Goal: Information Seeking & Learning: Check status

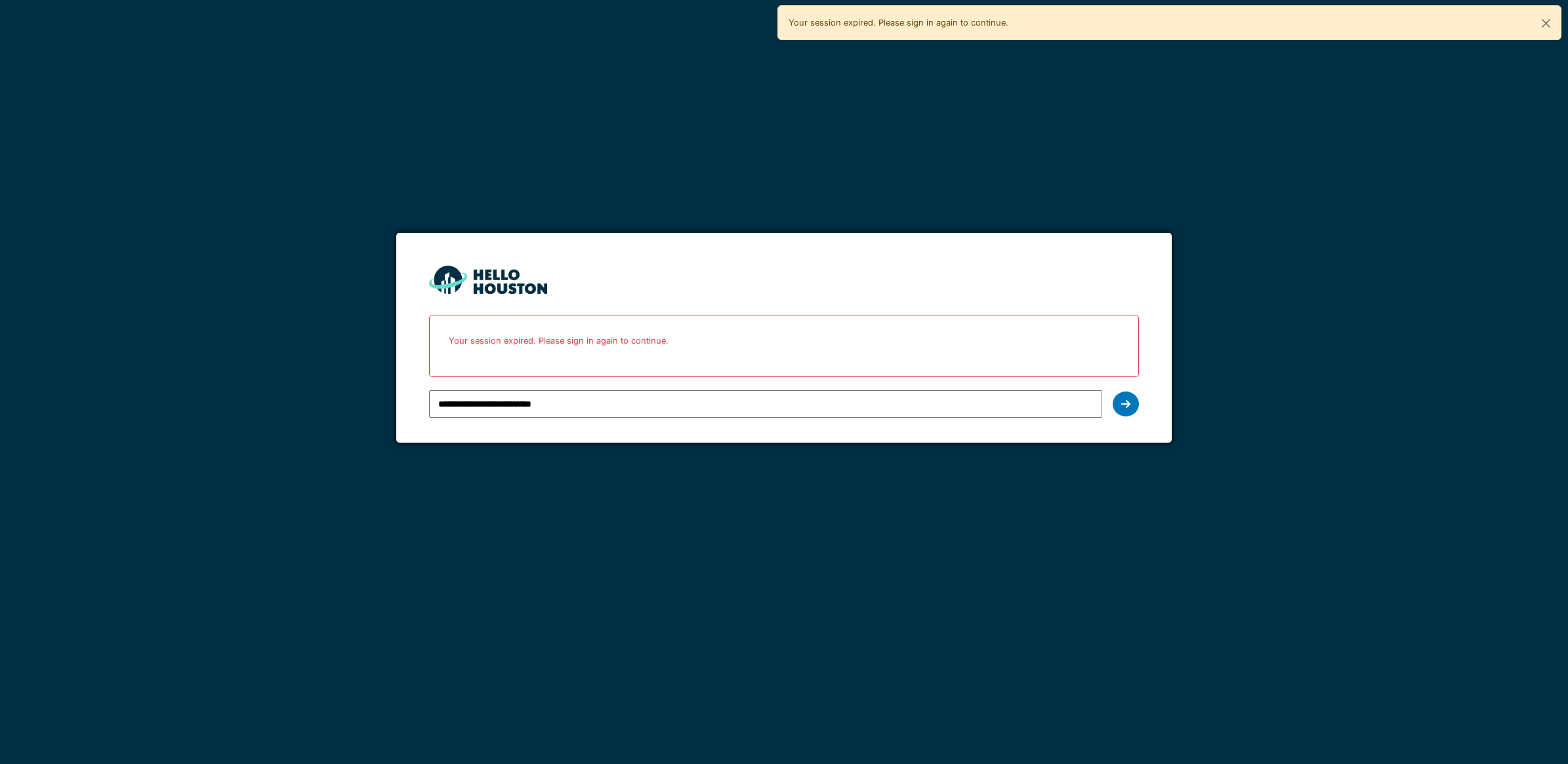
click at [669, 410] on input "**********" at bounding box center [765, 403] width 673 height 27
click at [1119, 405] on div at bounding box center [1125, 403] width 26 height 25
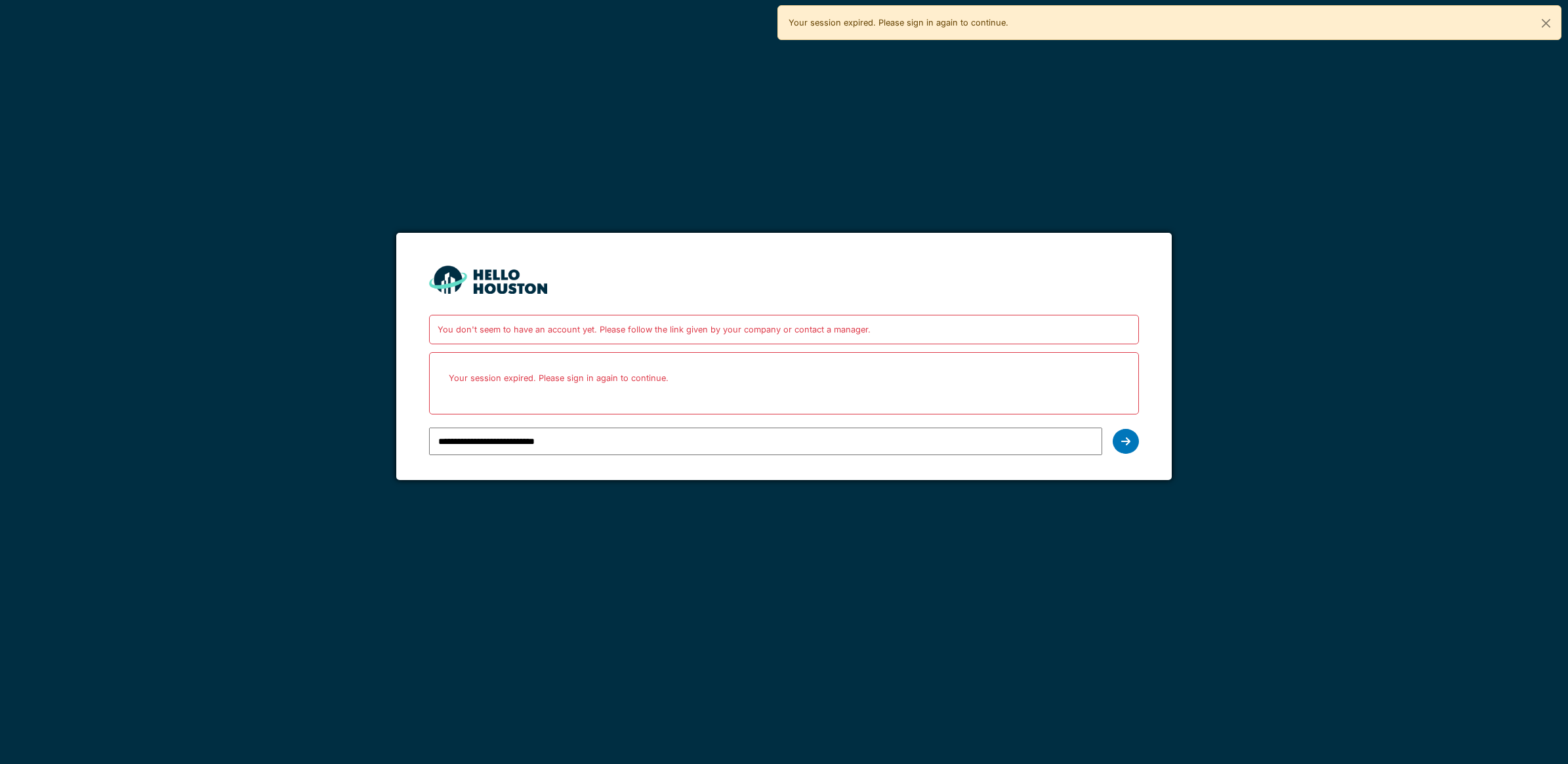
click at [792, 443] on input "**********" at bounding box center [765, 441] width 673 height 27
type input "**********"
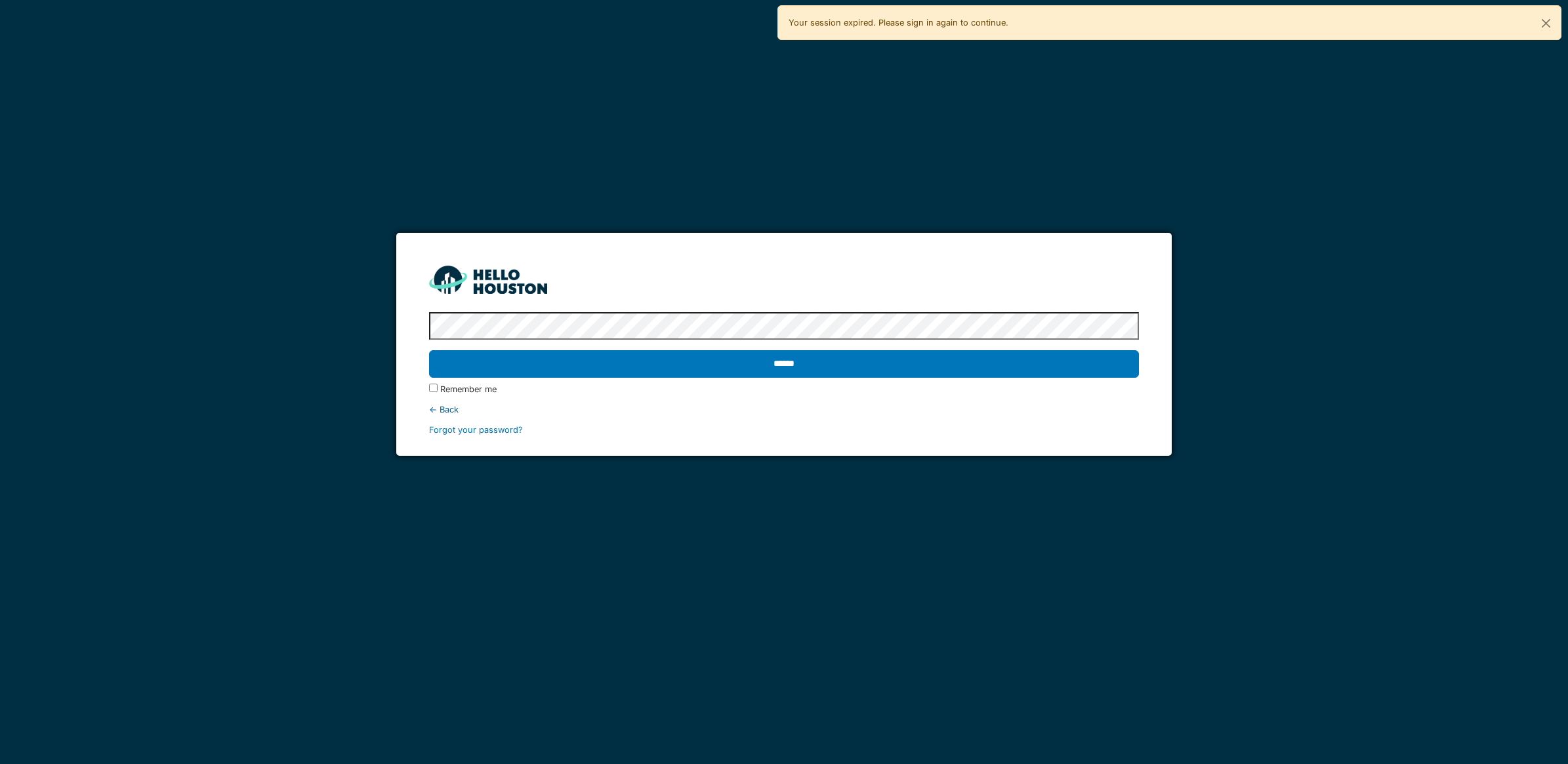
click at [821, 341] on div "****** Remember me ← Back Forgot your password?" at bounding box center [783, 371] width 710 height 129
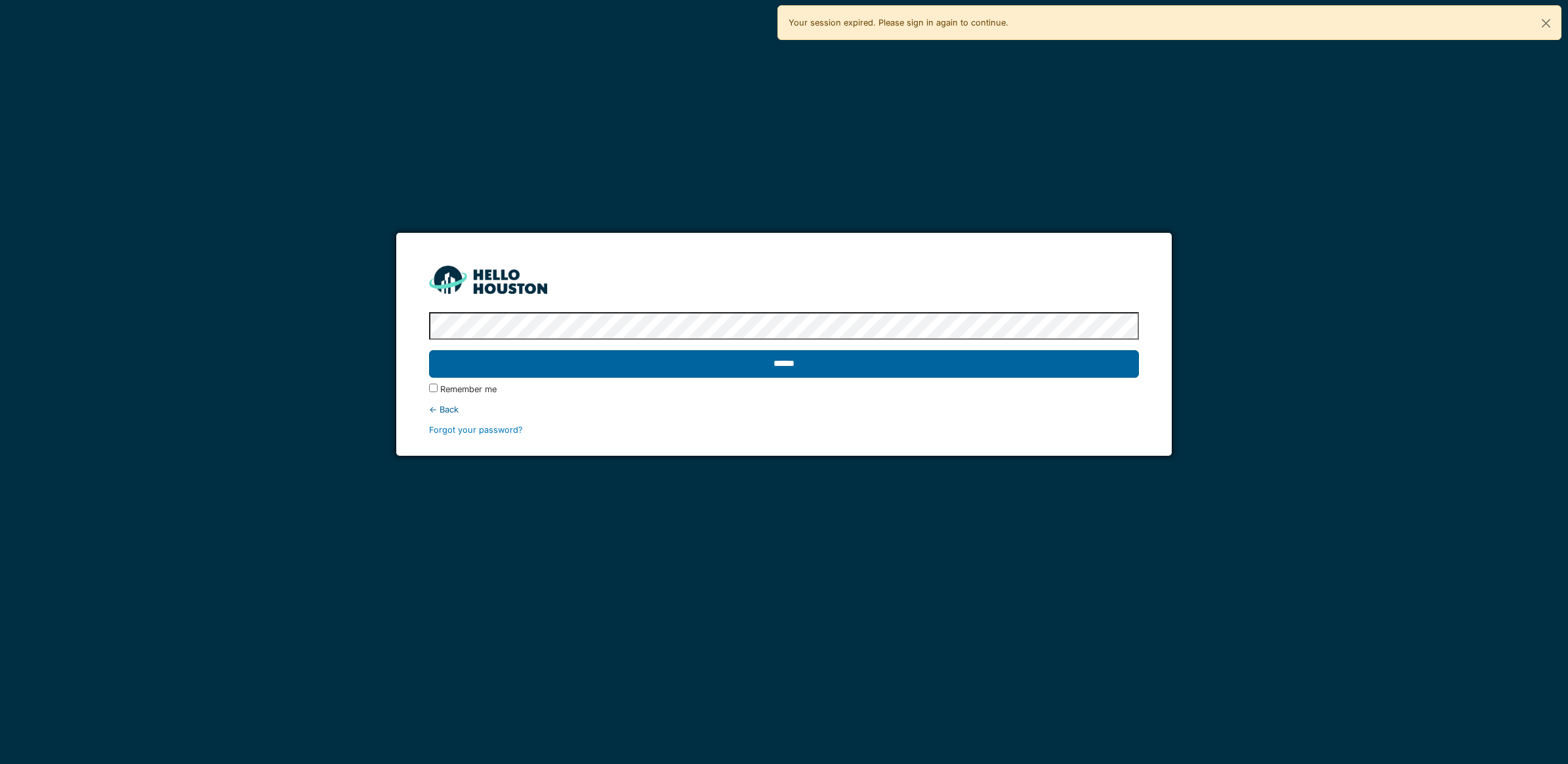
click at [830, 361] on input "******" at bounding box center [783, 364] width 710 height 27
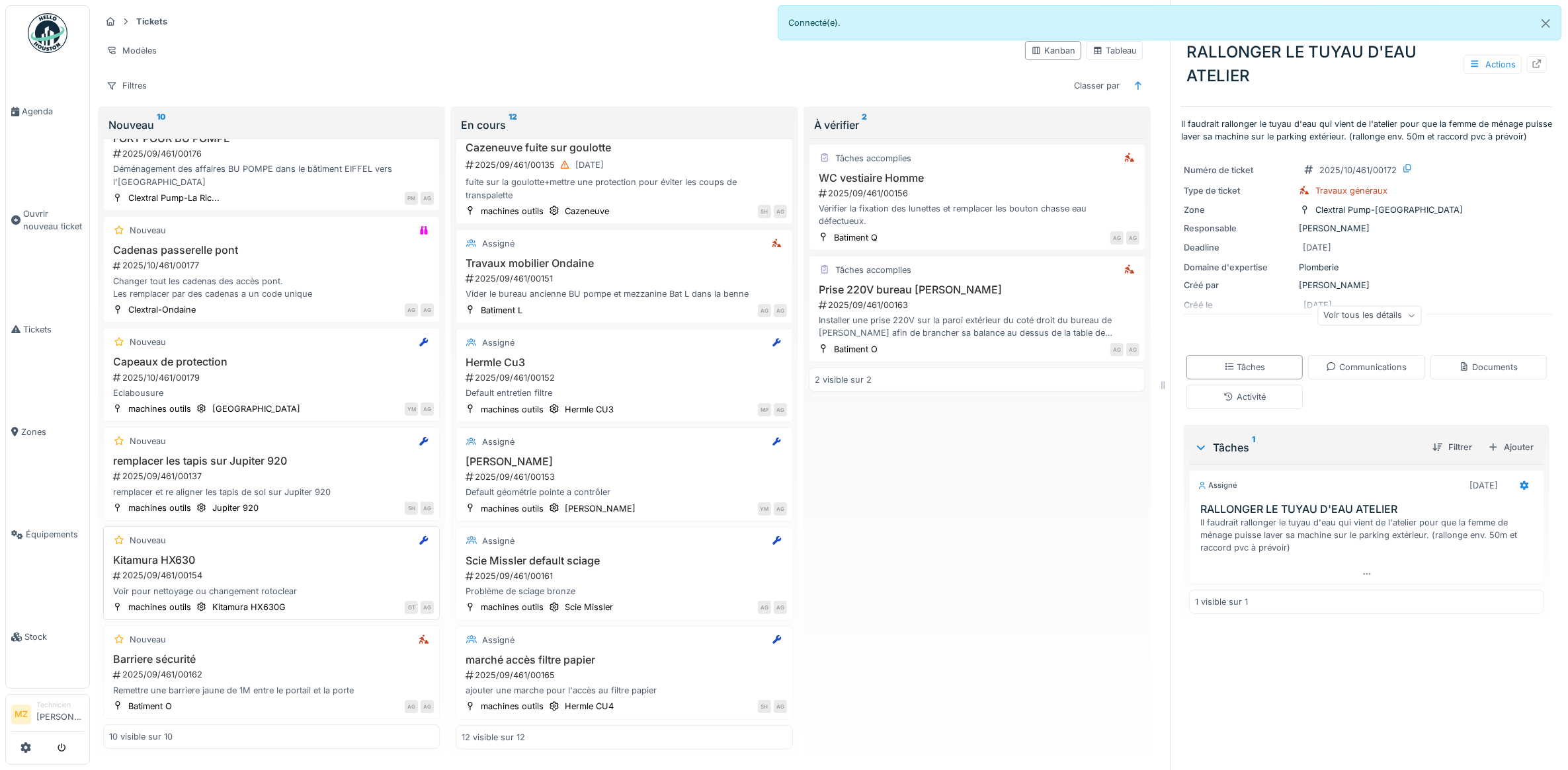
scroll to position [395, 0]
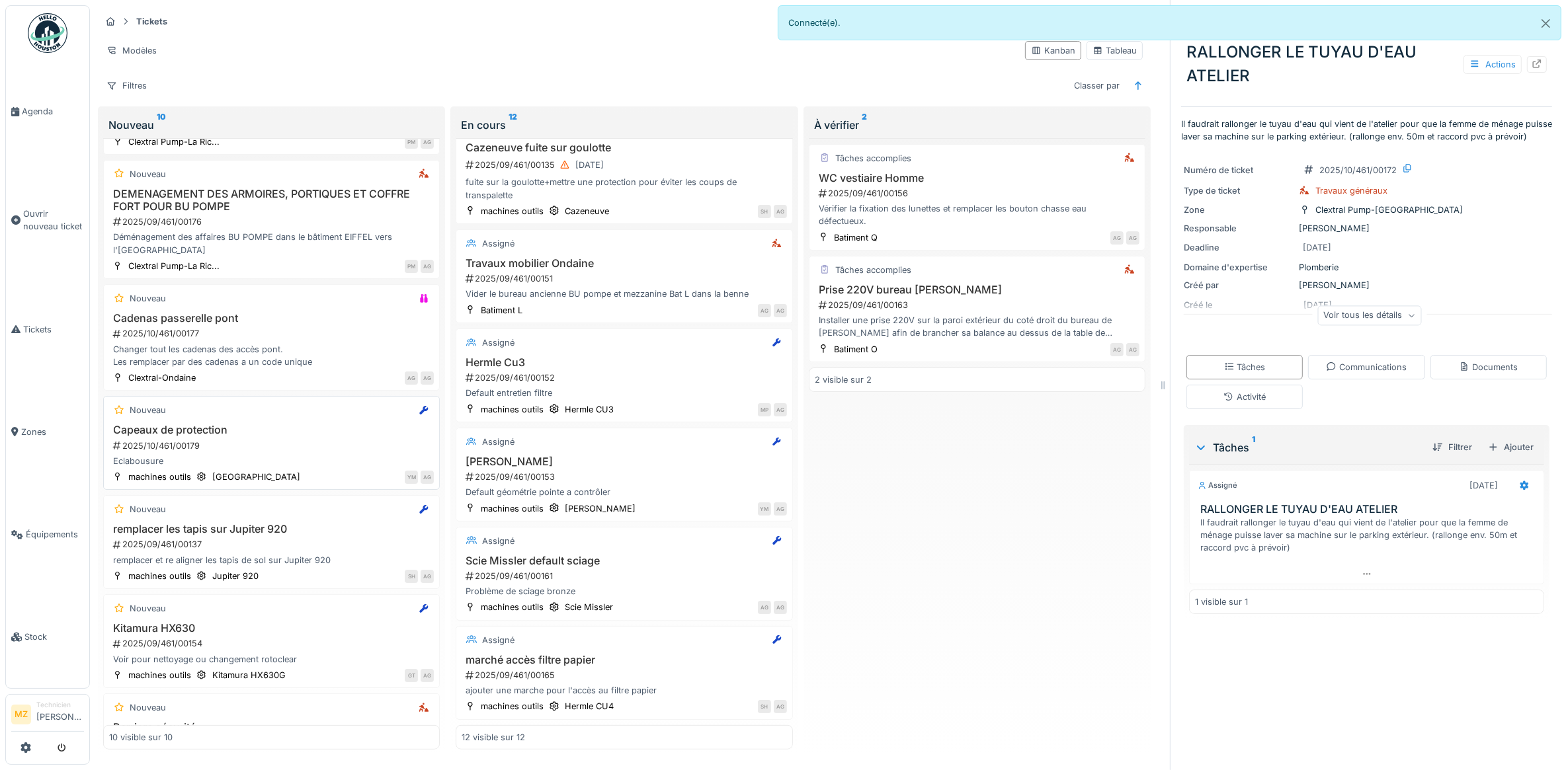
click at [283, 440] on div "2025/10/461/00179" at bounding box center [273, 446] width 322 height 13
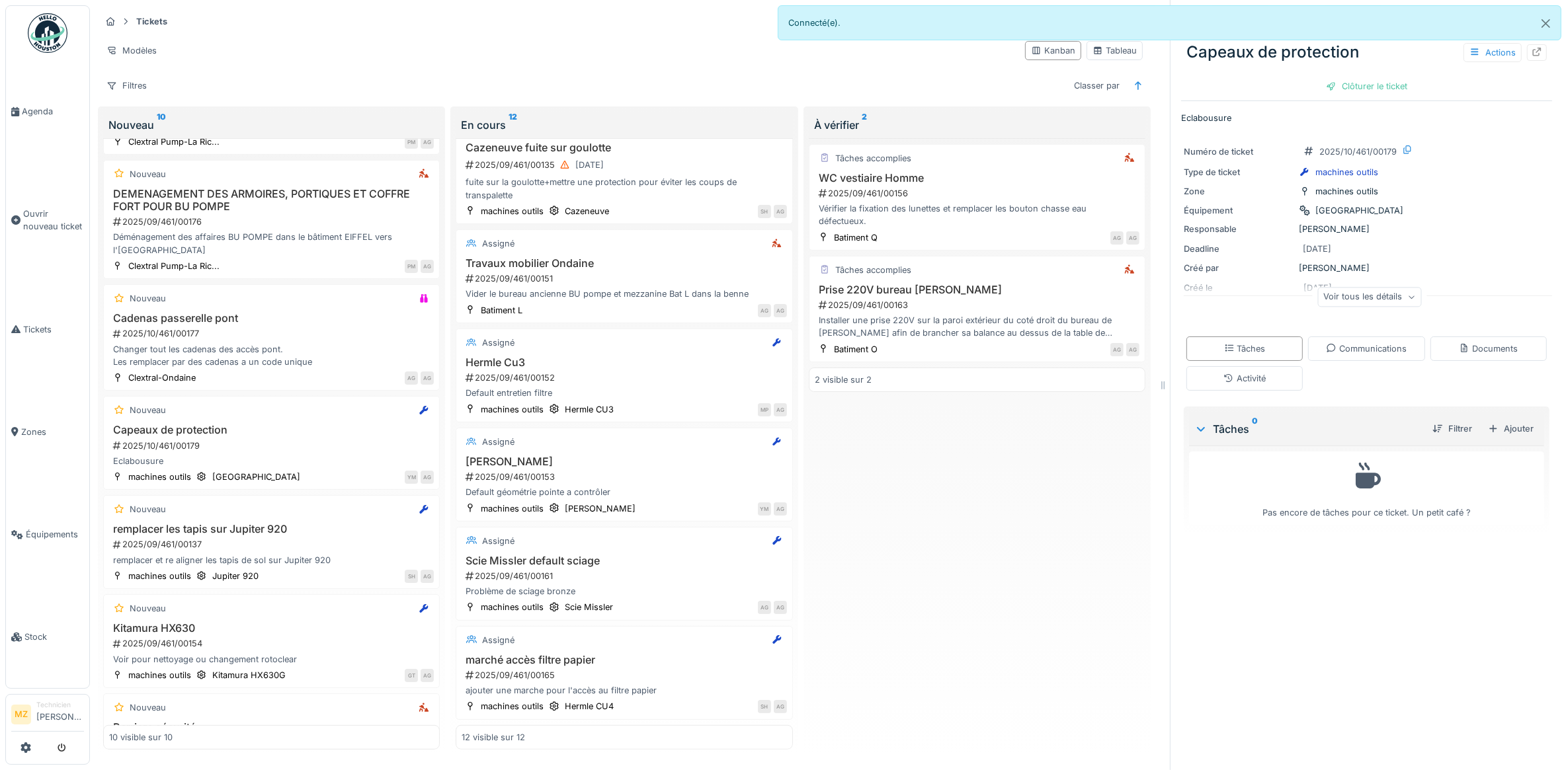
click at [1354, 288] on div "Voir tous les détails" at bounding box center [1369, 297] width 104 height 19
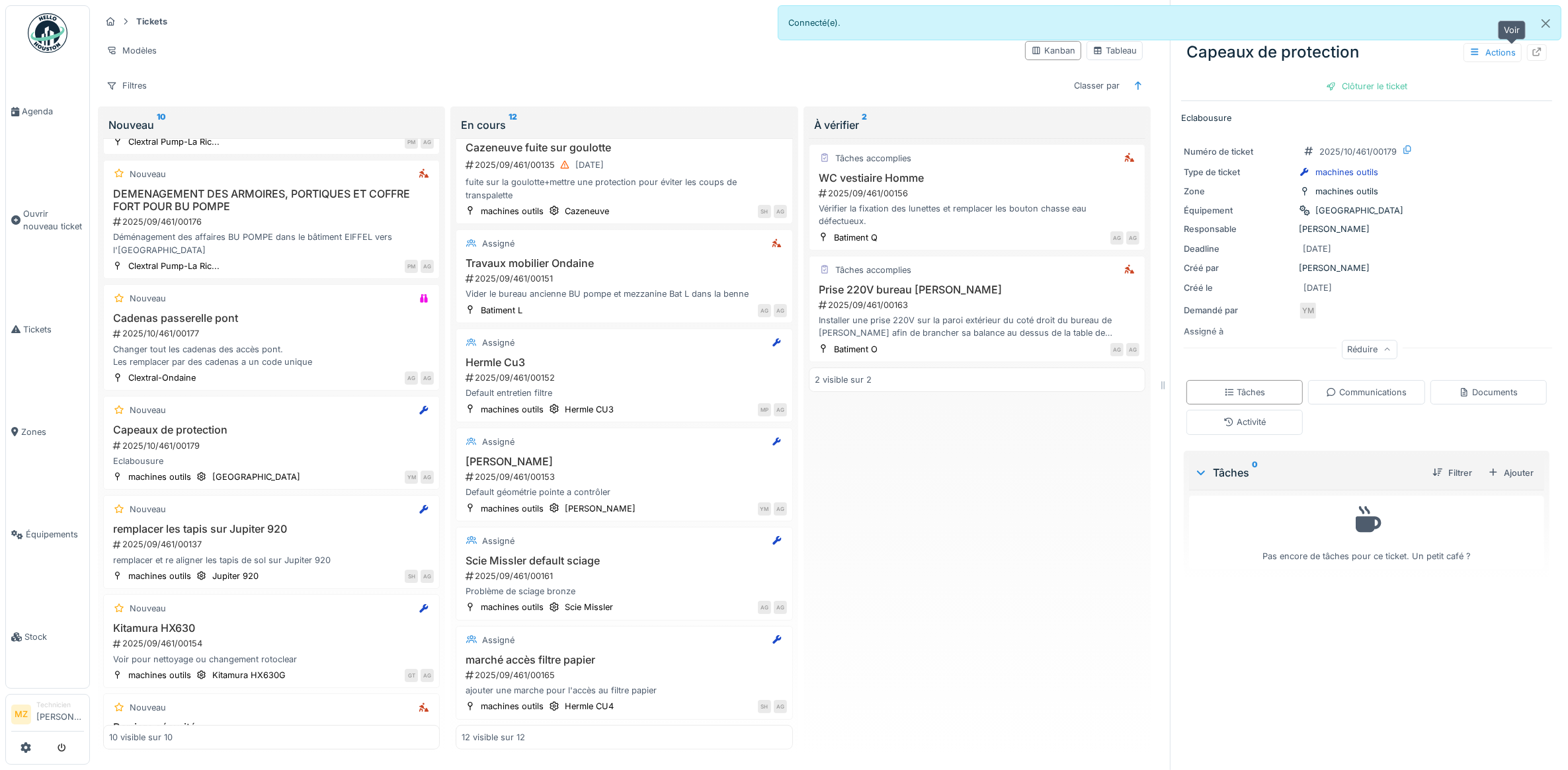
click at [1527, 56] on div at bounding box center [1536, 53] width 20 height 17
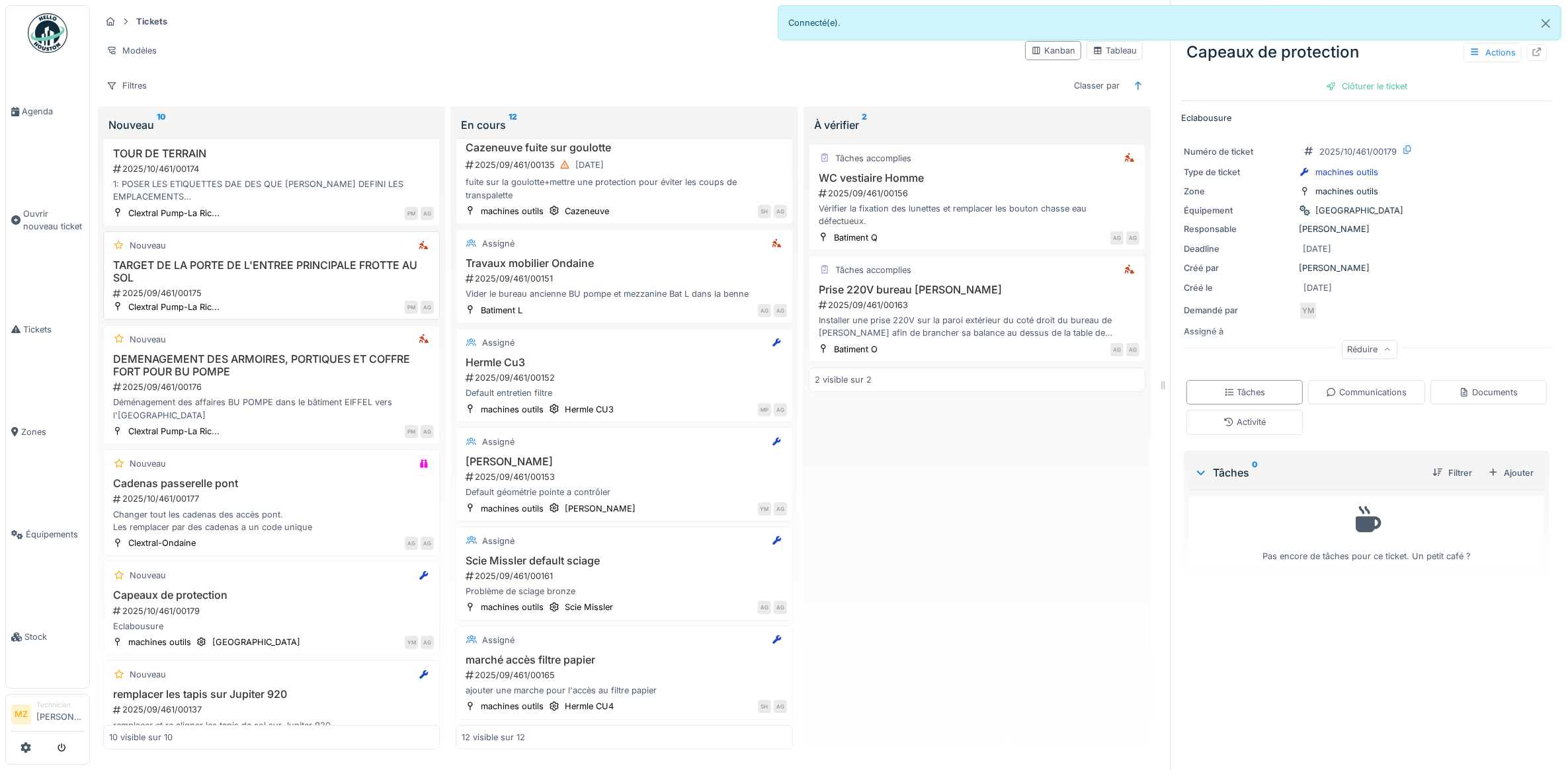
scroll to position [148, 0]
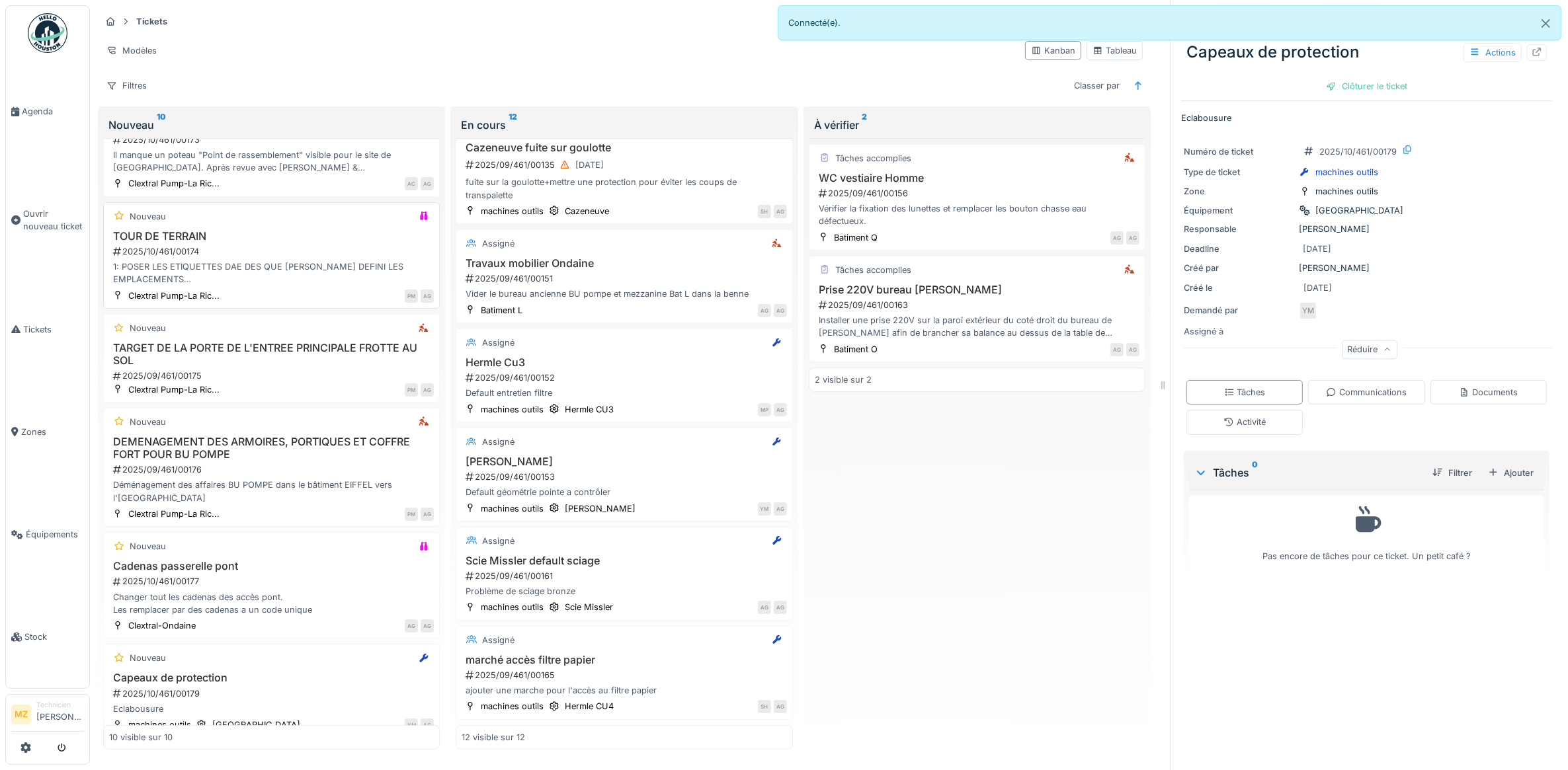
click at [318, 268] on div "1: POSER LES ETIQUETTES DAE DES QUE ADRIEN AURA DEFINI LES EMPLACEMENTS 2: POSE…" at bounding box center [271, 272] width 324 height 25
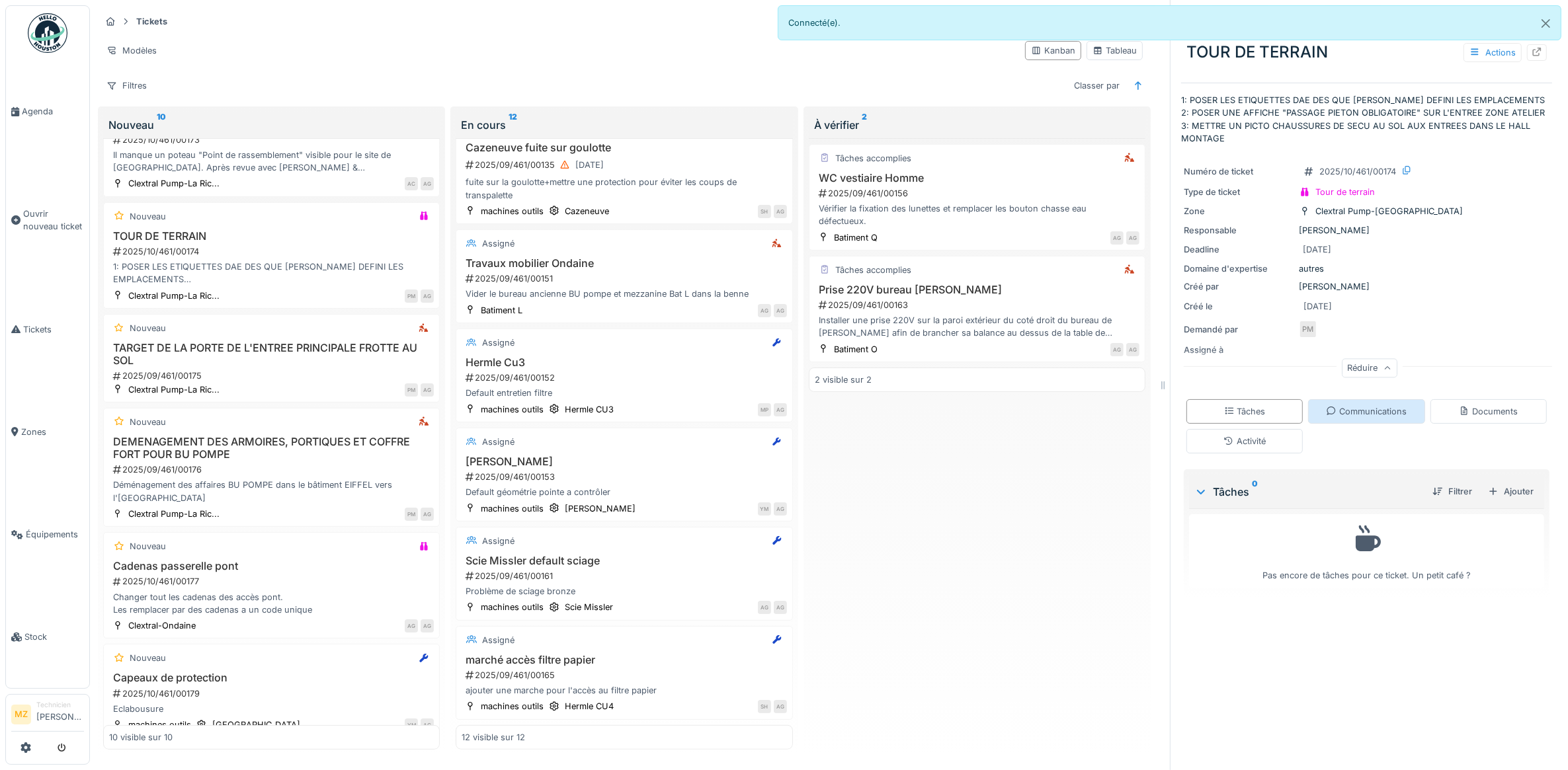
click at [1354, 362] on div "Réduire" at bounding box center [1370, 368] width 55 height 19
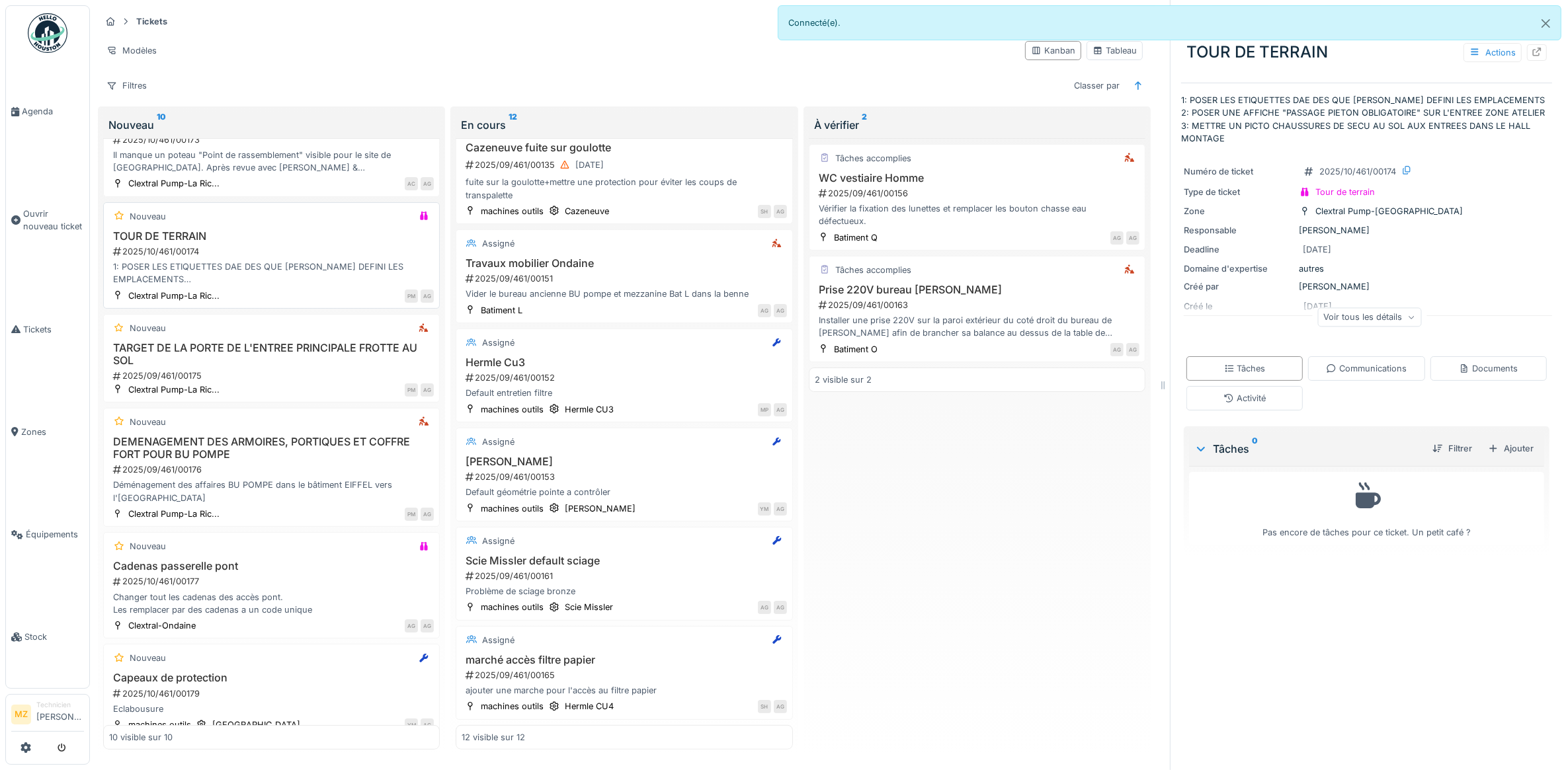
scroll to position [65, 0]
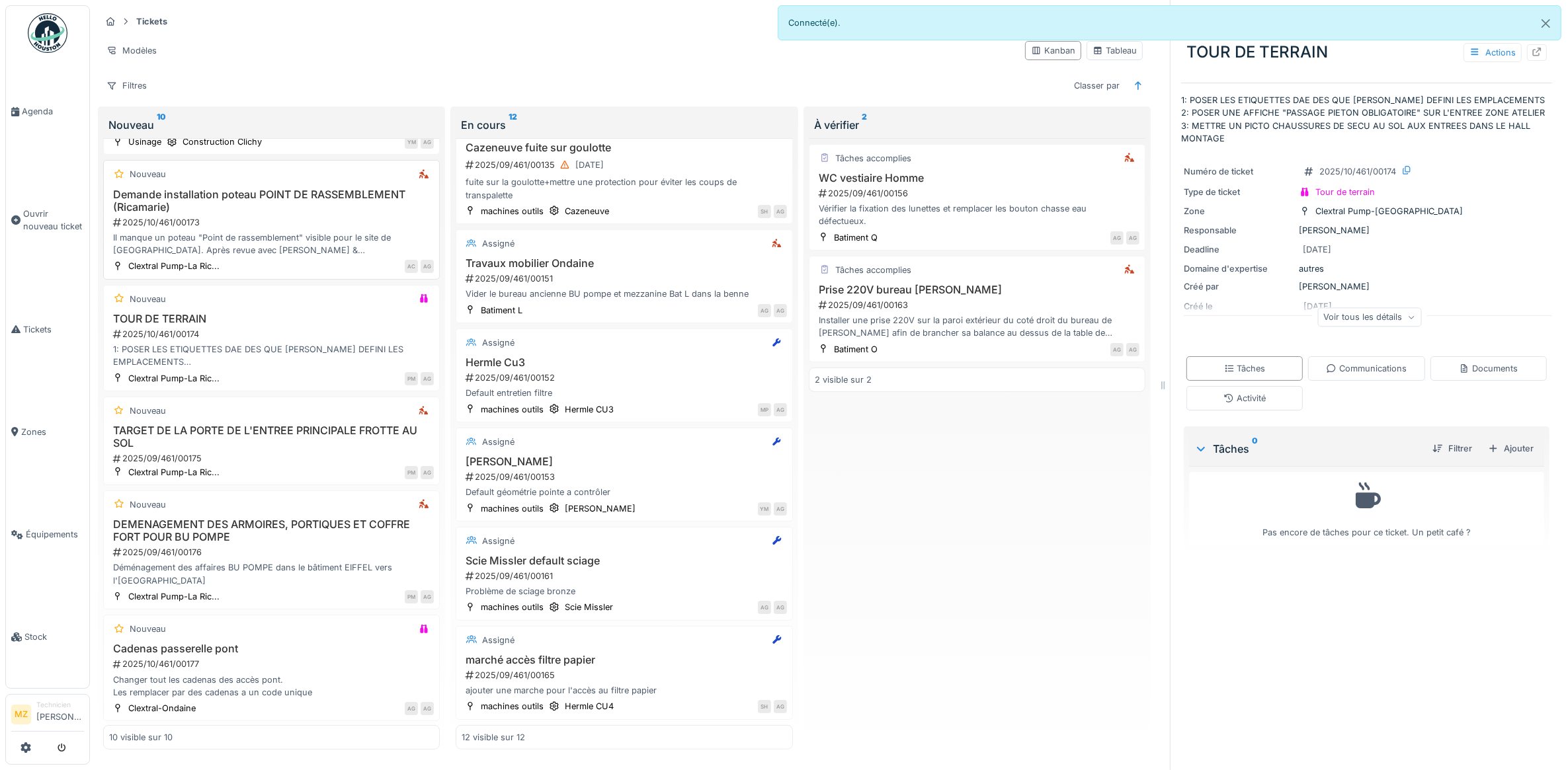
click at [362, 252] on div "Il manque un poteau "Point de rassemblement" visible pour le site de la Ricamar…" at bounding box center [271, 243] width 324 height 25
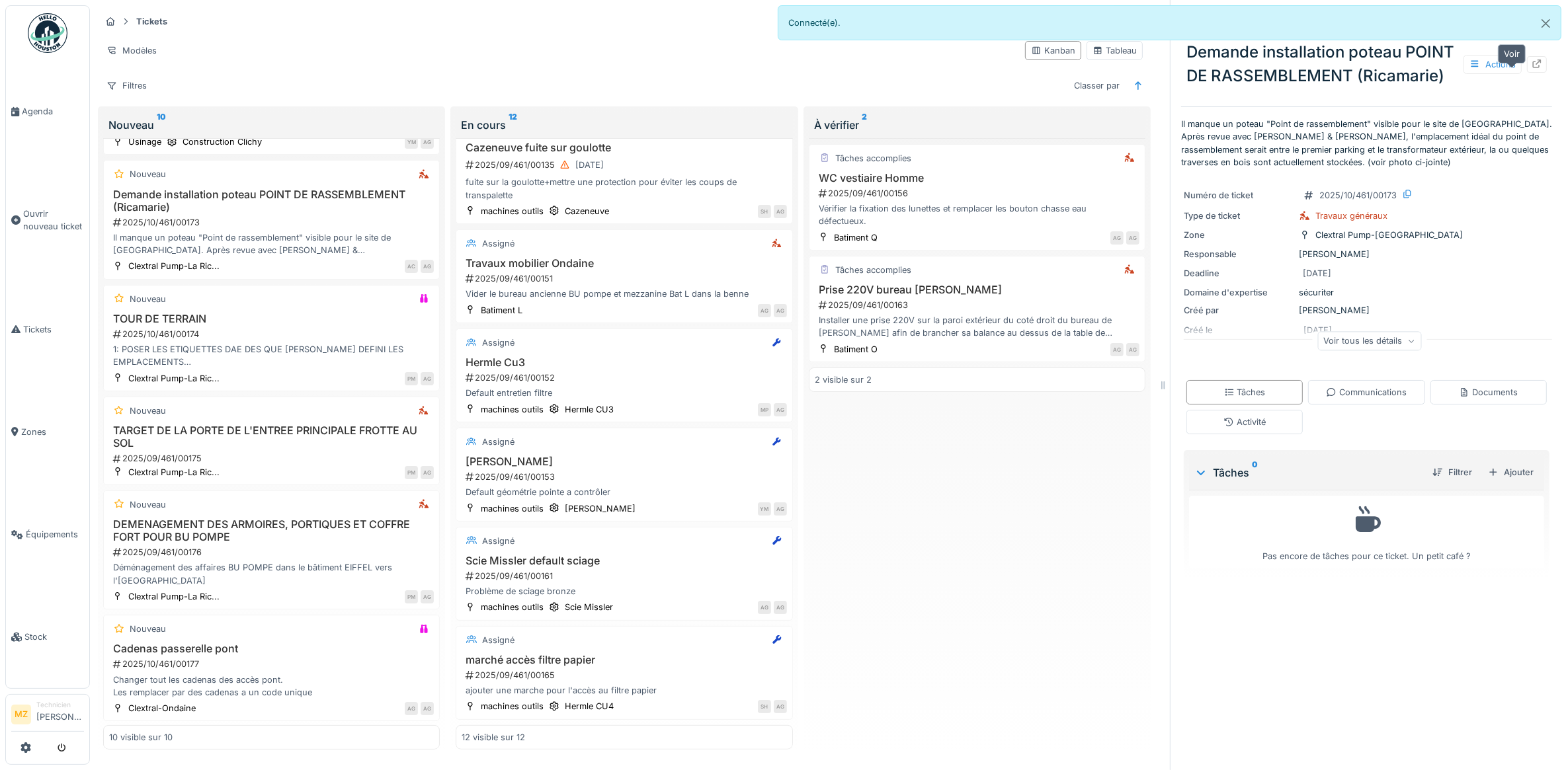
click at [1532, 68] on icon at bounding box center [1537, 63] width 11 height 9
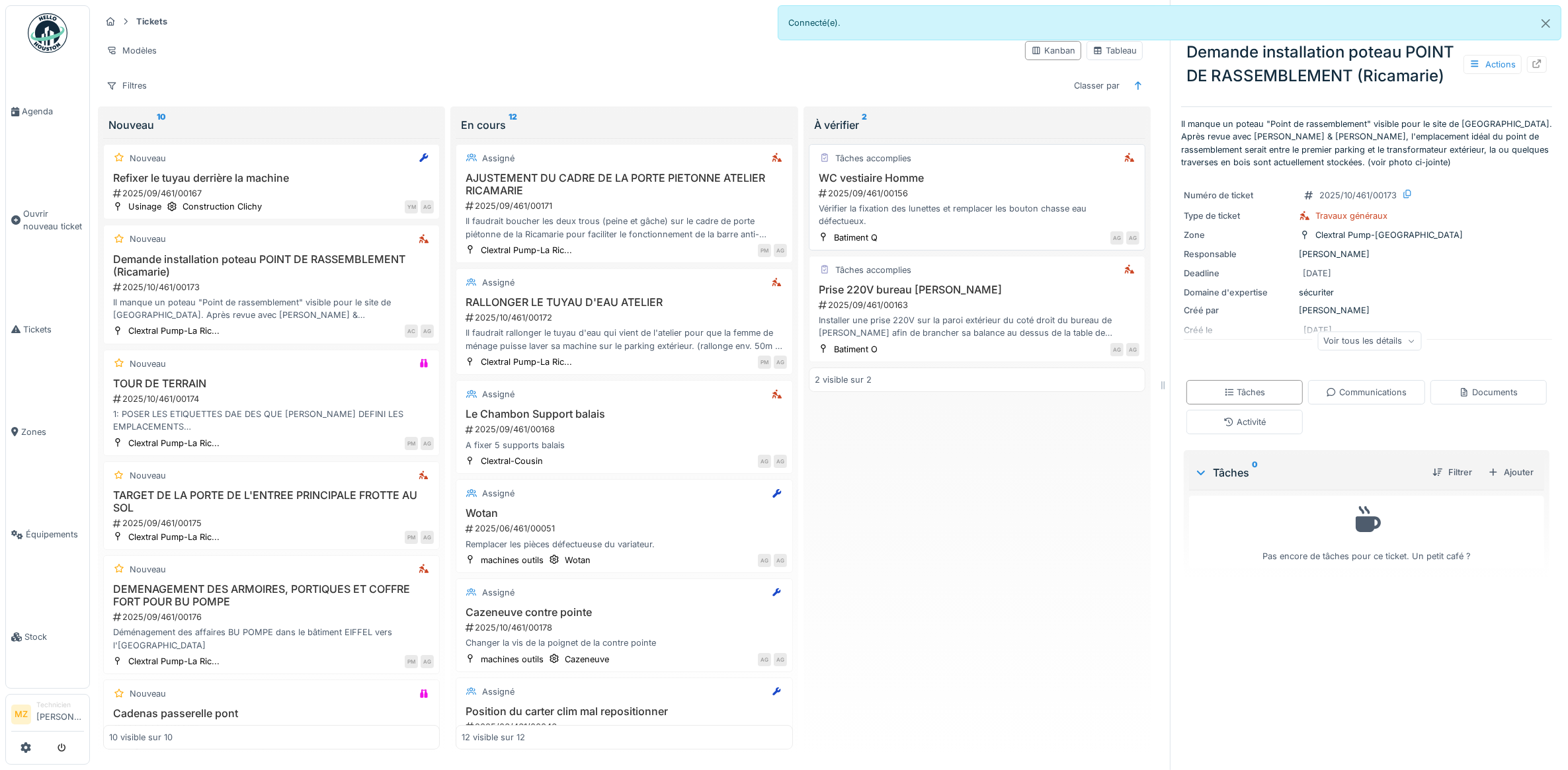
click at [1008, 206] on div "Vérifier la fixation des lunettes et remplacer les bouton chasse eau défectueux." at bounding box center [977, 214] width 324 height 25
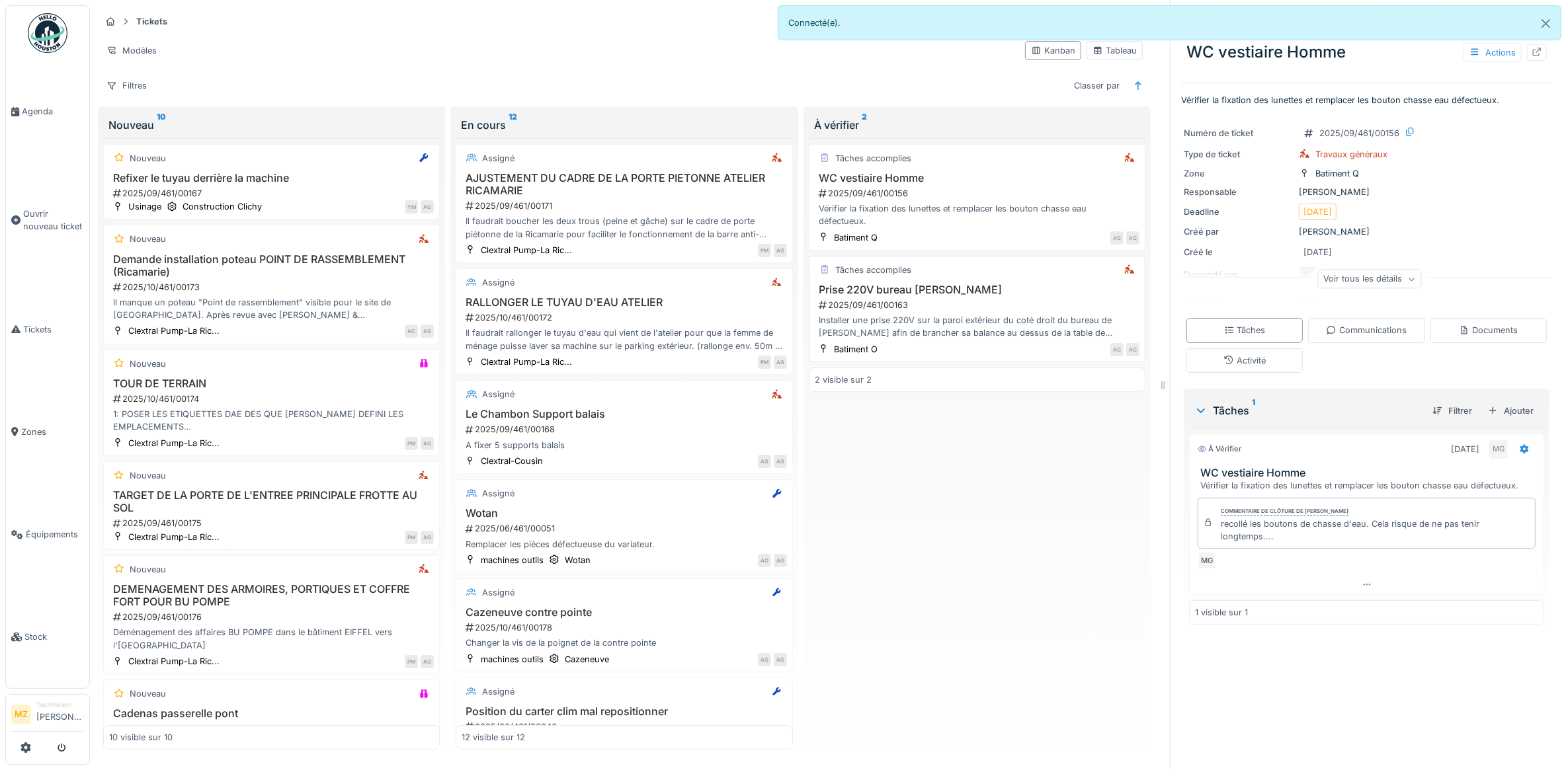
click at [893, 322] on div "Installer une prise 220V sur la paroi extérieur du coté droit du bureau de Math…" at bounding box center [977, 326] width 324 height 25
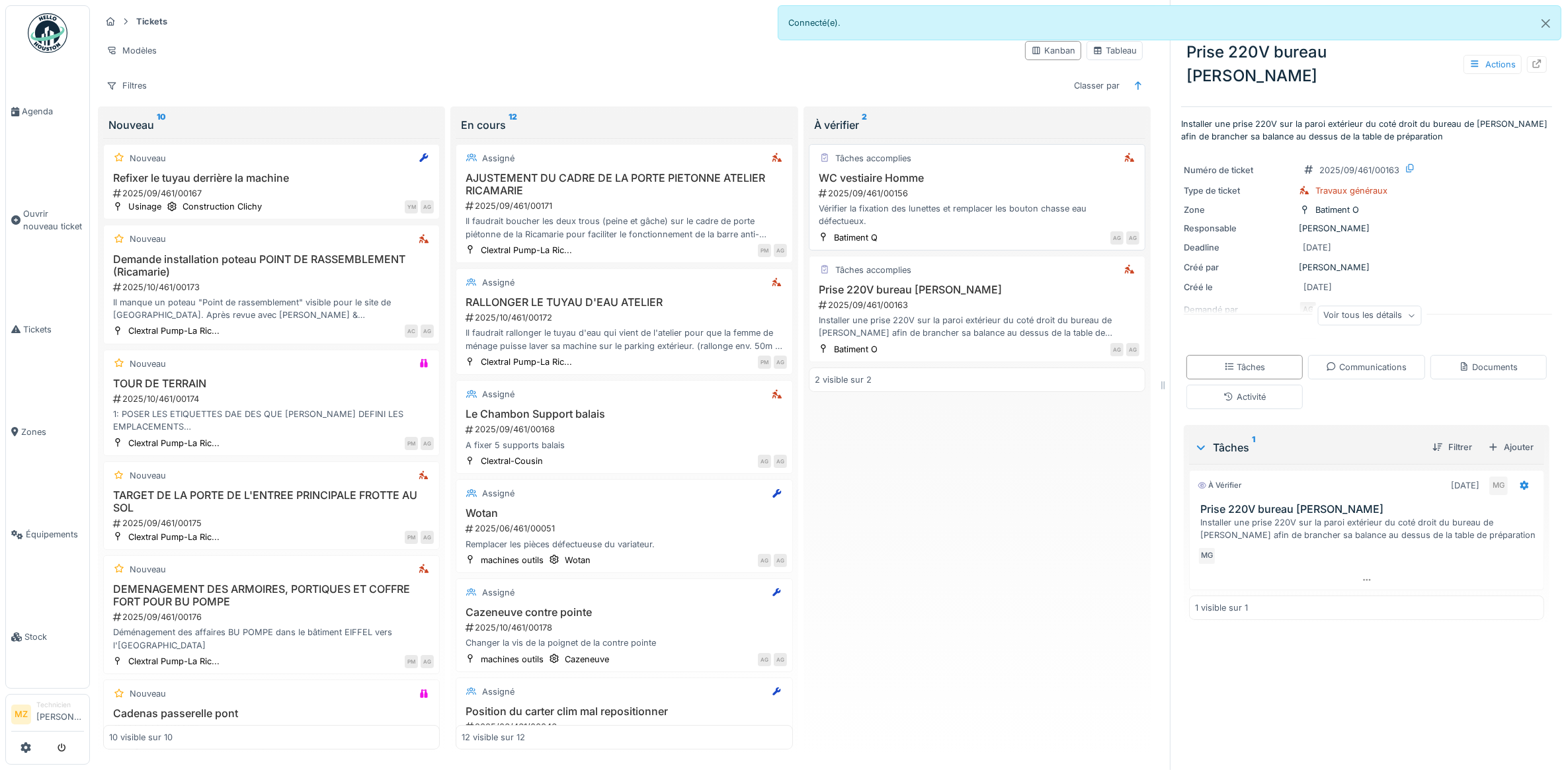
click at [1024, 206] on div "Vérifier la fixation des lunettes et remplacer les bouton chasse eau défectueux." at bounding box center [977, 214] width 324 height 25
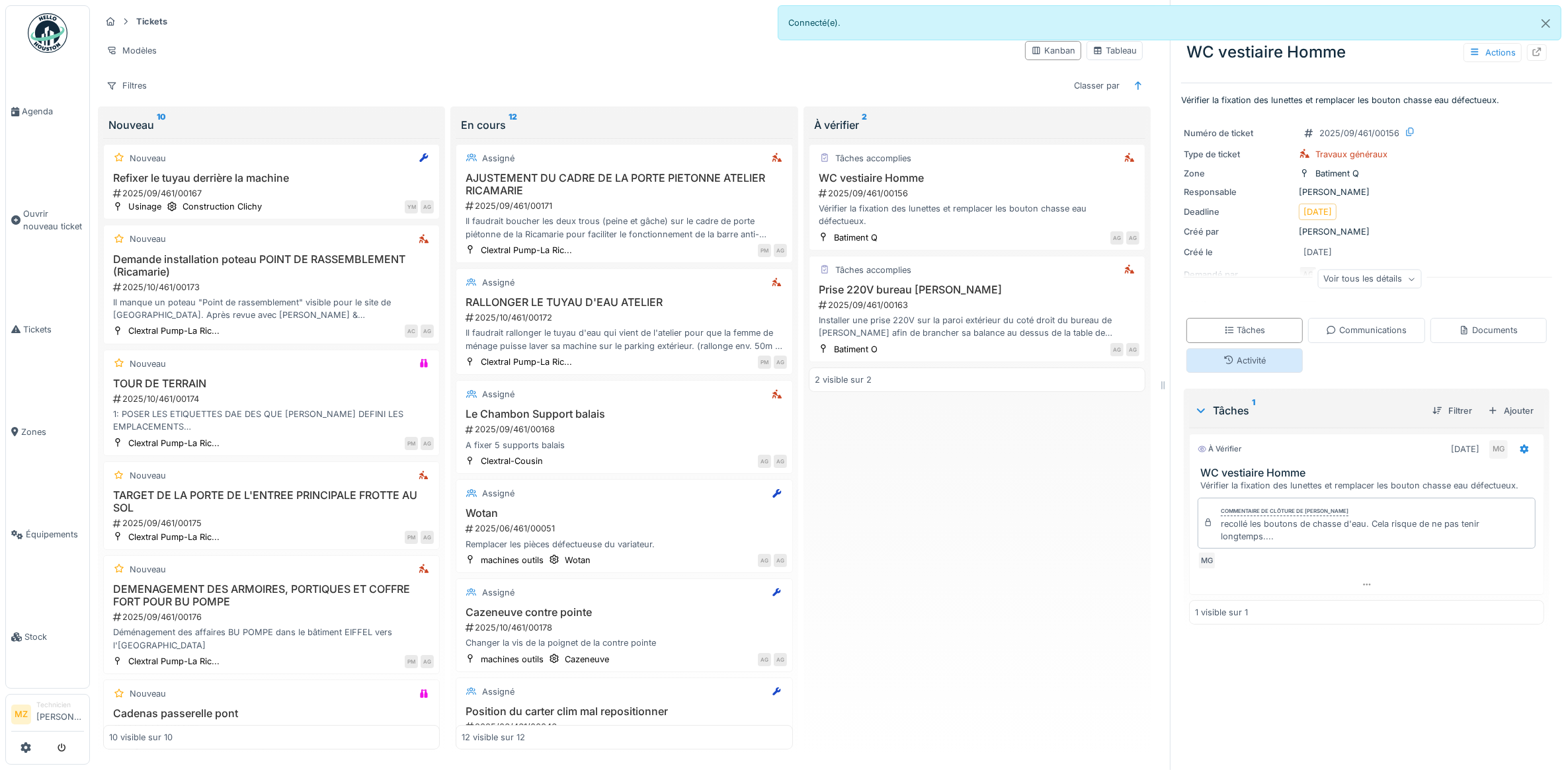
click at [1250, 358] on div "Activité" at bounding box center [1244, 361] width 42 height 13
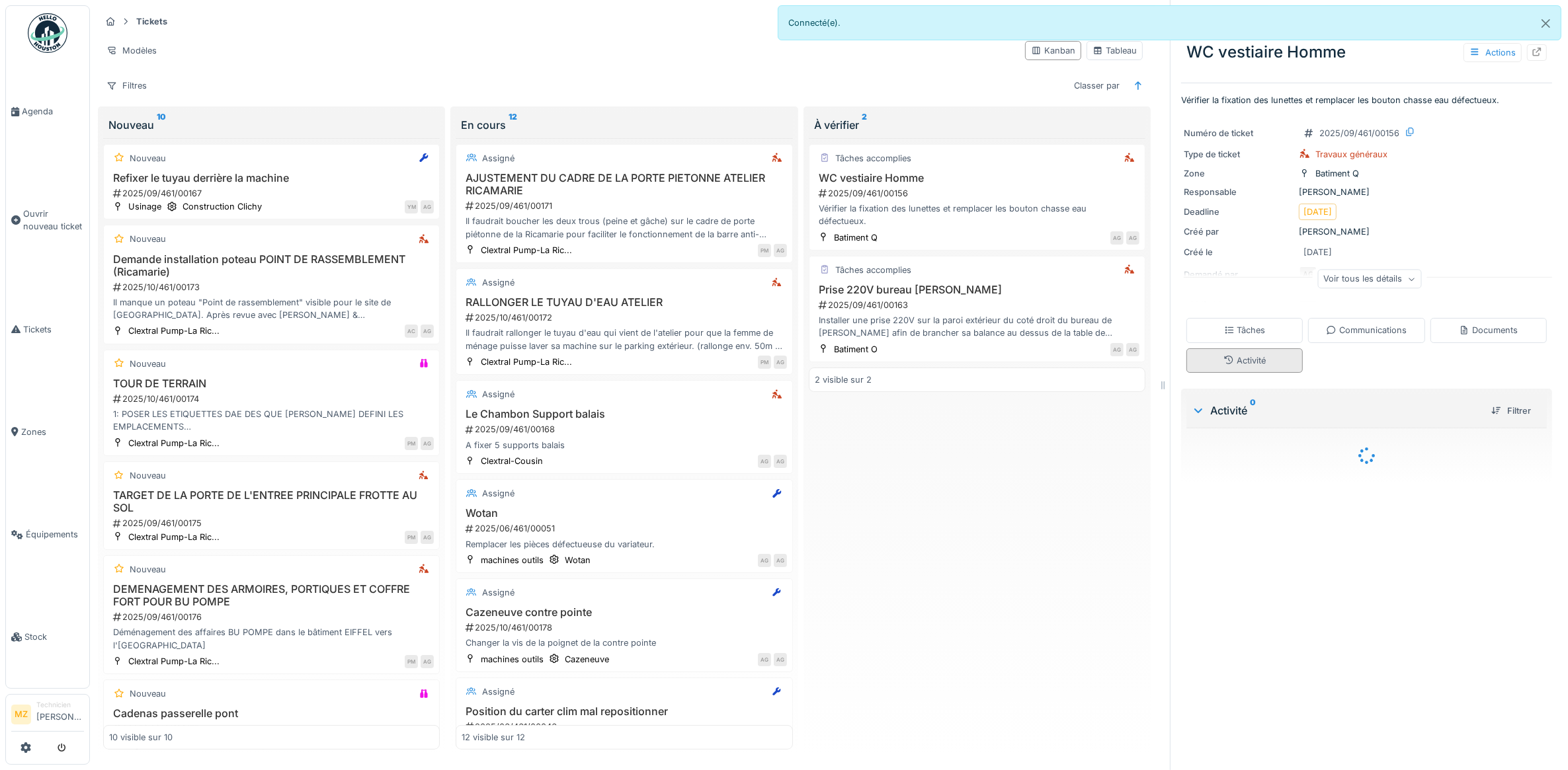
scroll to position [12, 0]
click at [1448, 327] on div "Documents" at bounding box center [1488, 330] width 117 height 24
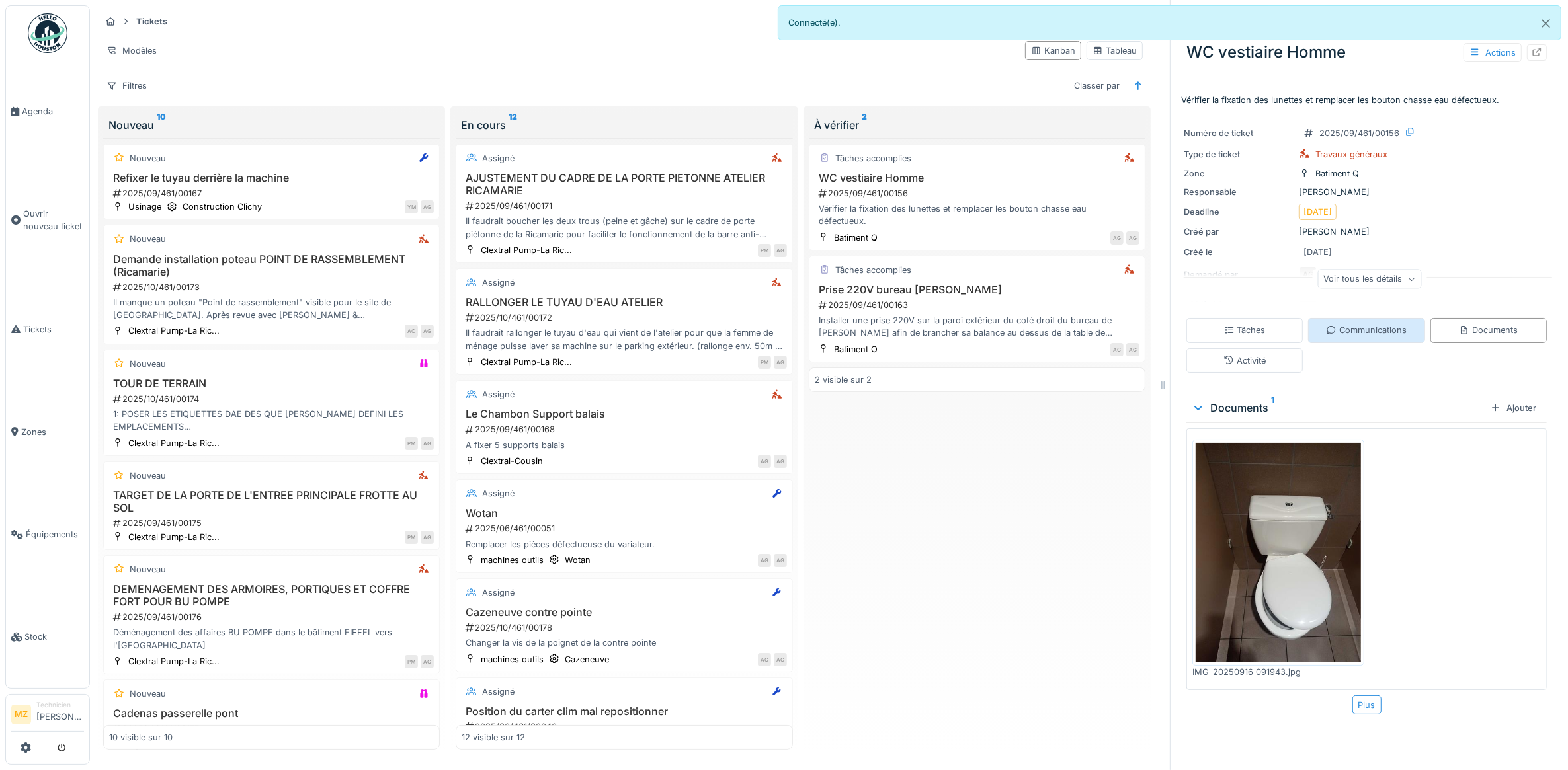
click at [1357, 325] on div "Communications" at bounding box center [1366, 330] width 81 height 13
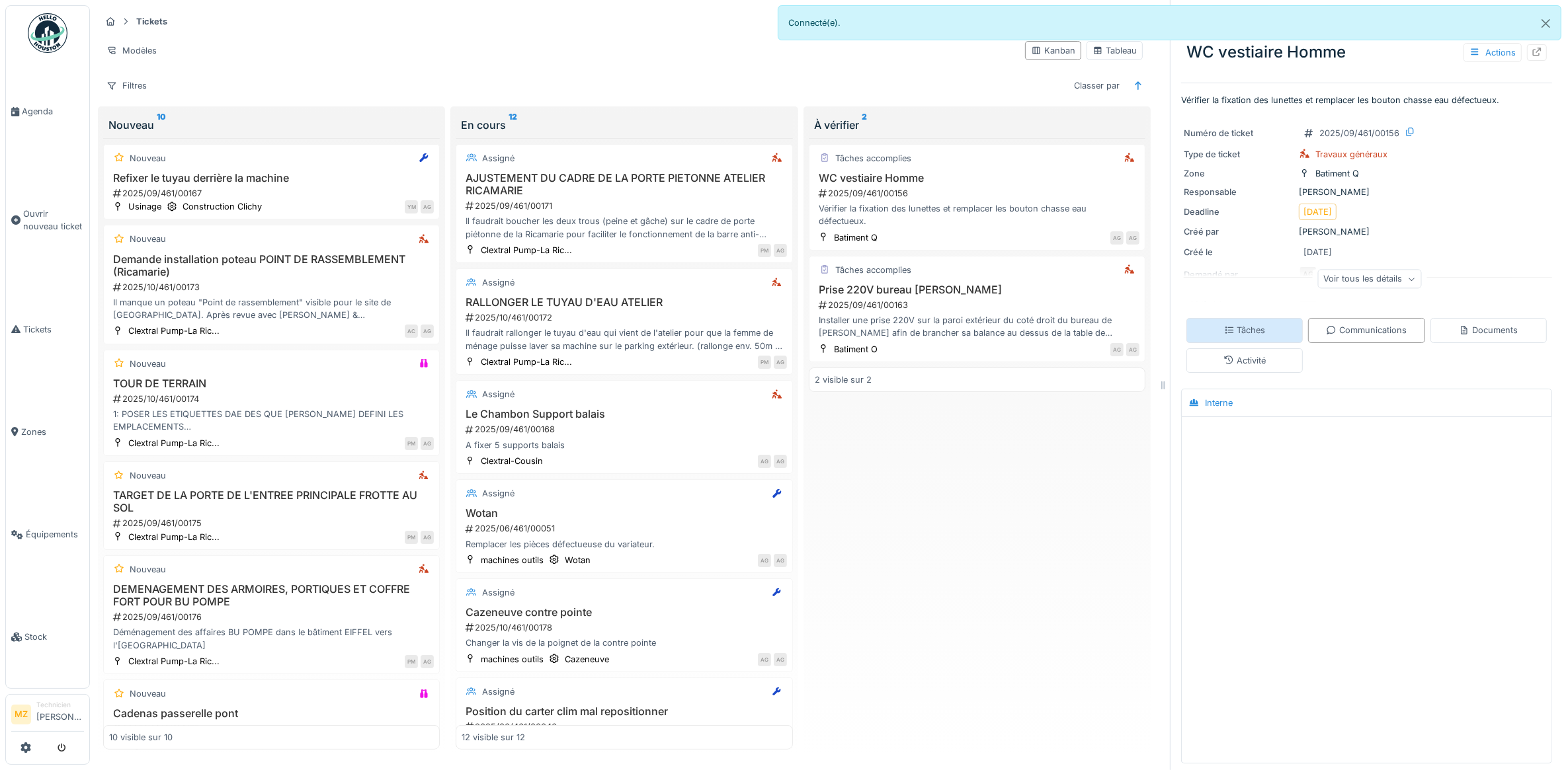
click at [1233, 324] on div "Tâches" at bounding box center [1245, 330] width 42 height 13
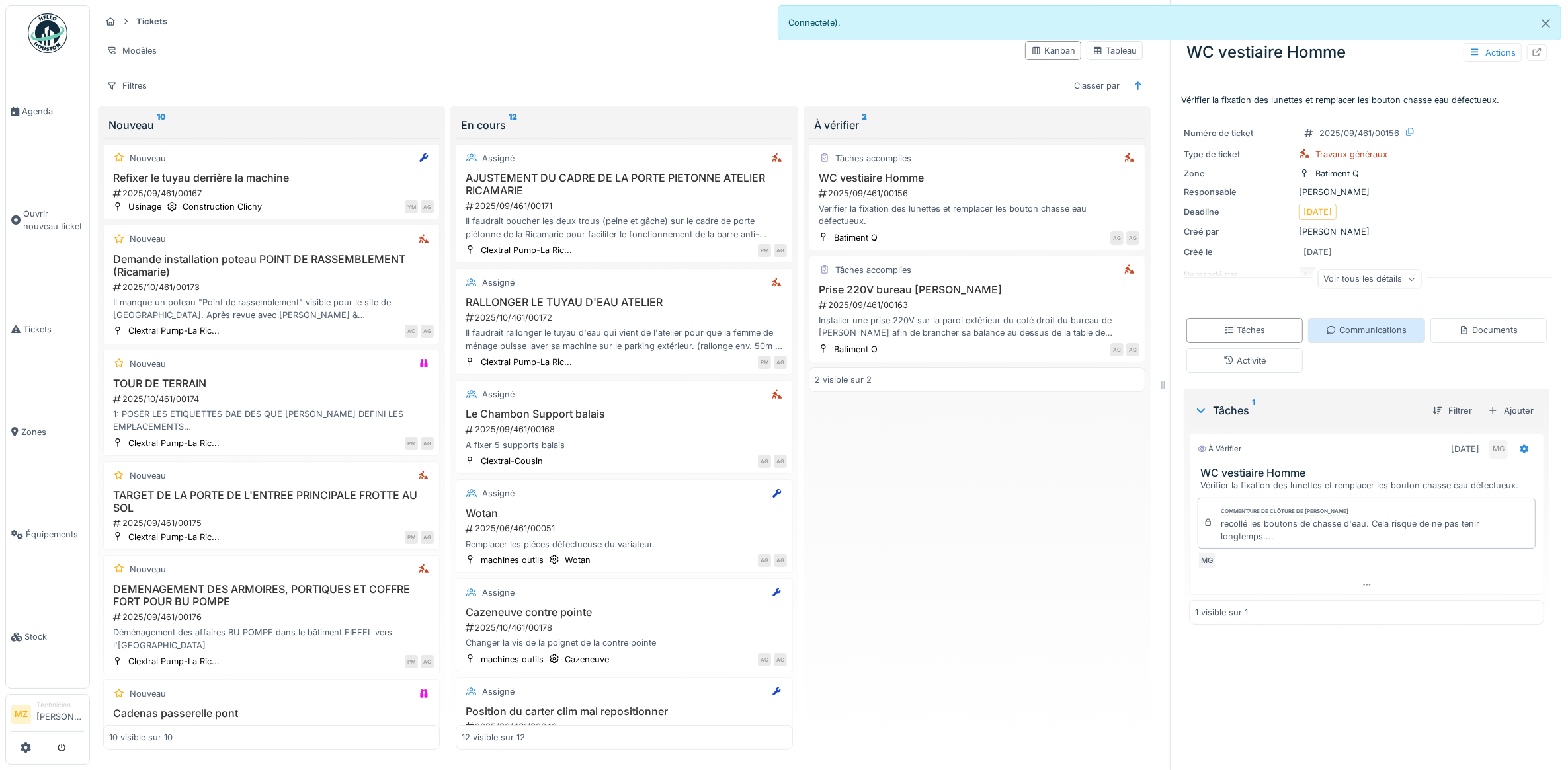
click at [1326, 326] on icon at bounding box center [1331, 330] width 11 height 9
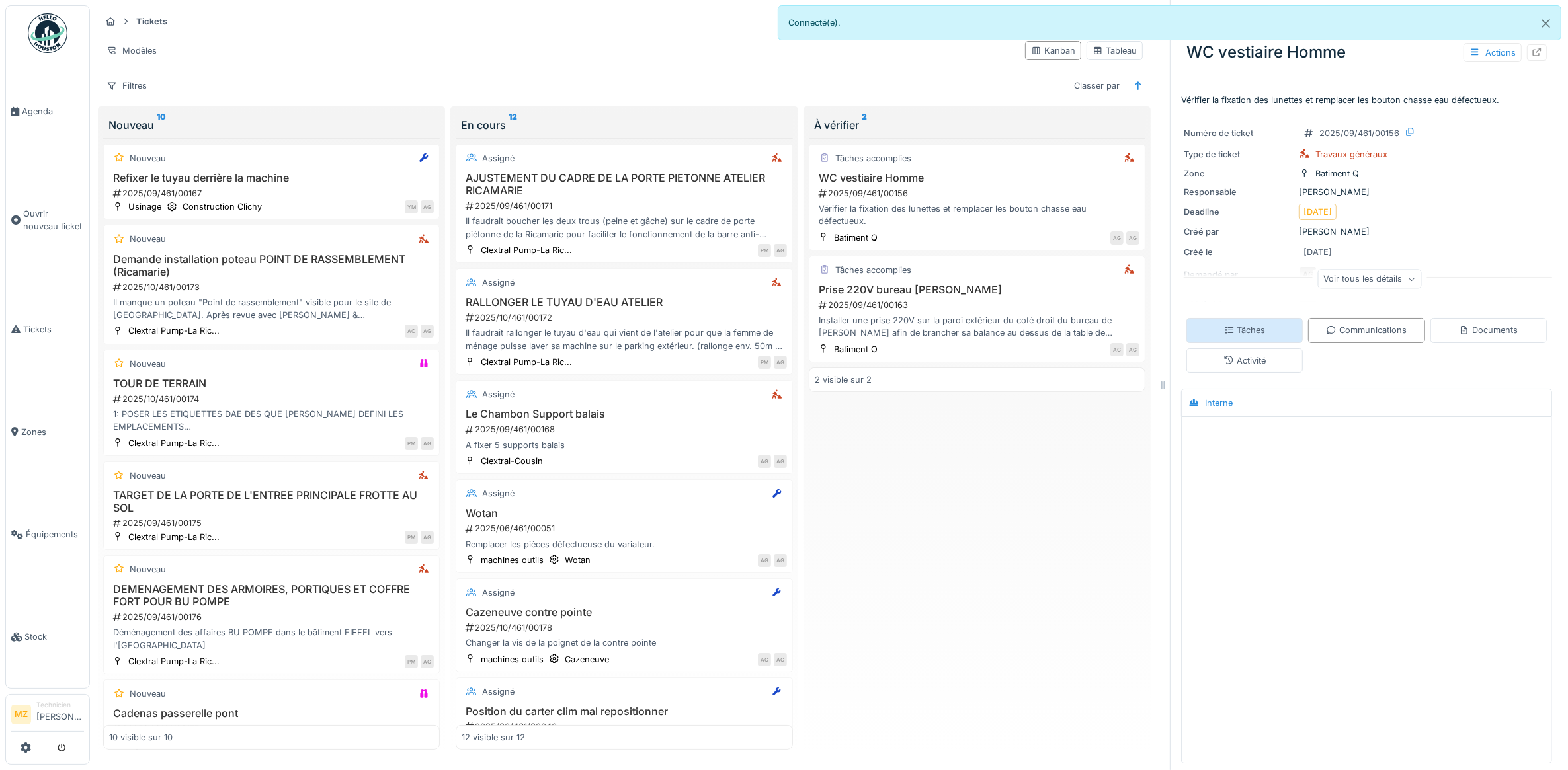
click at [1258, 318] on div "Tâches" at bounding box center [1244, 330] width 117 height 24
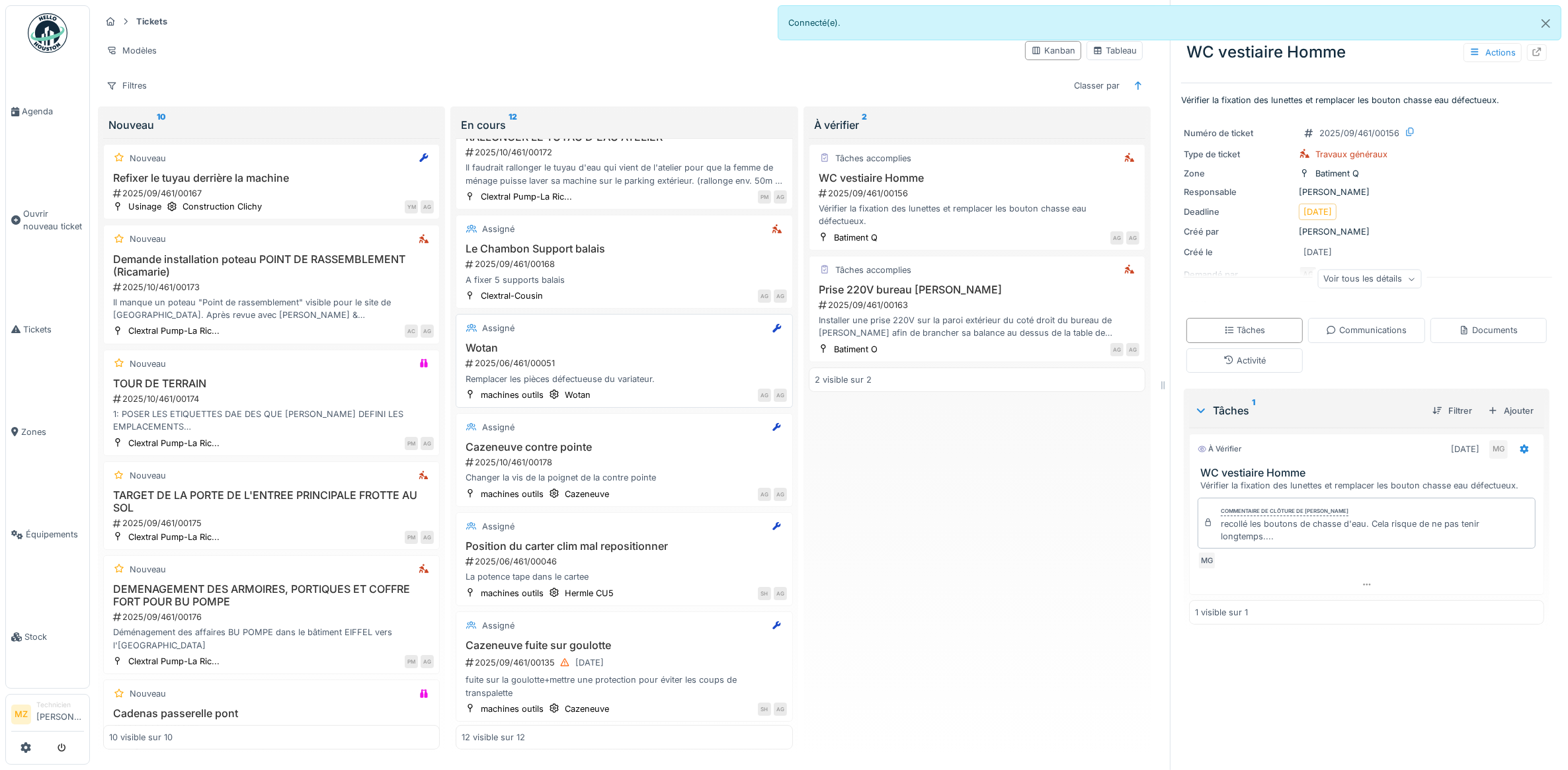
scroll to position [0, 0]
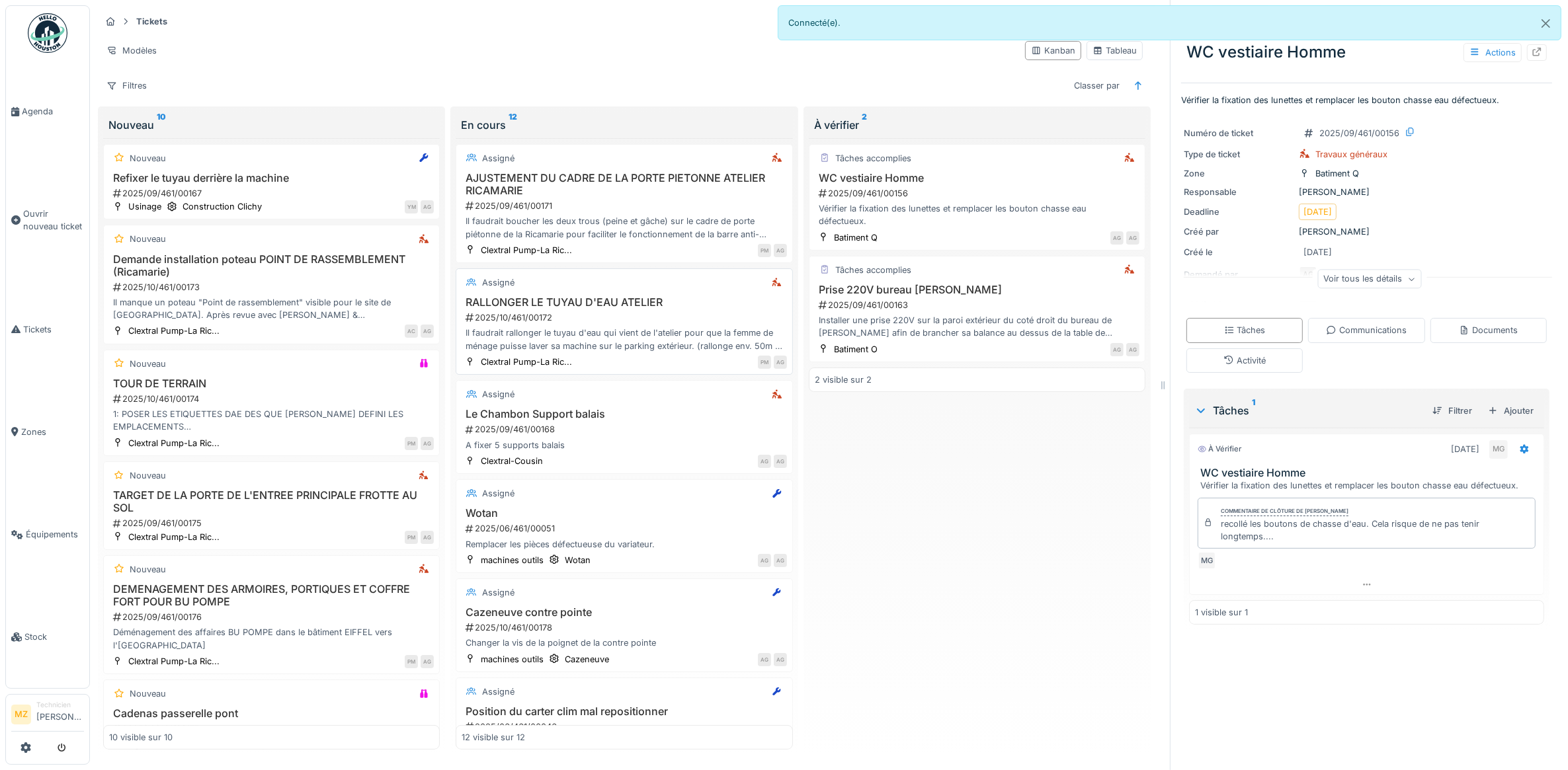
click at [701, 312] on div "2025/10/461/00172" at bounding box center [625, 318] width 322 height 13
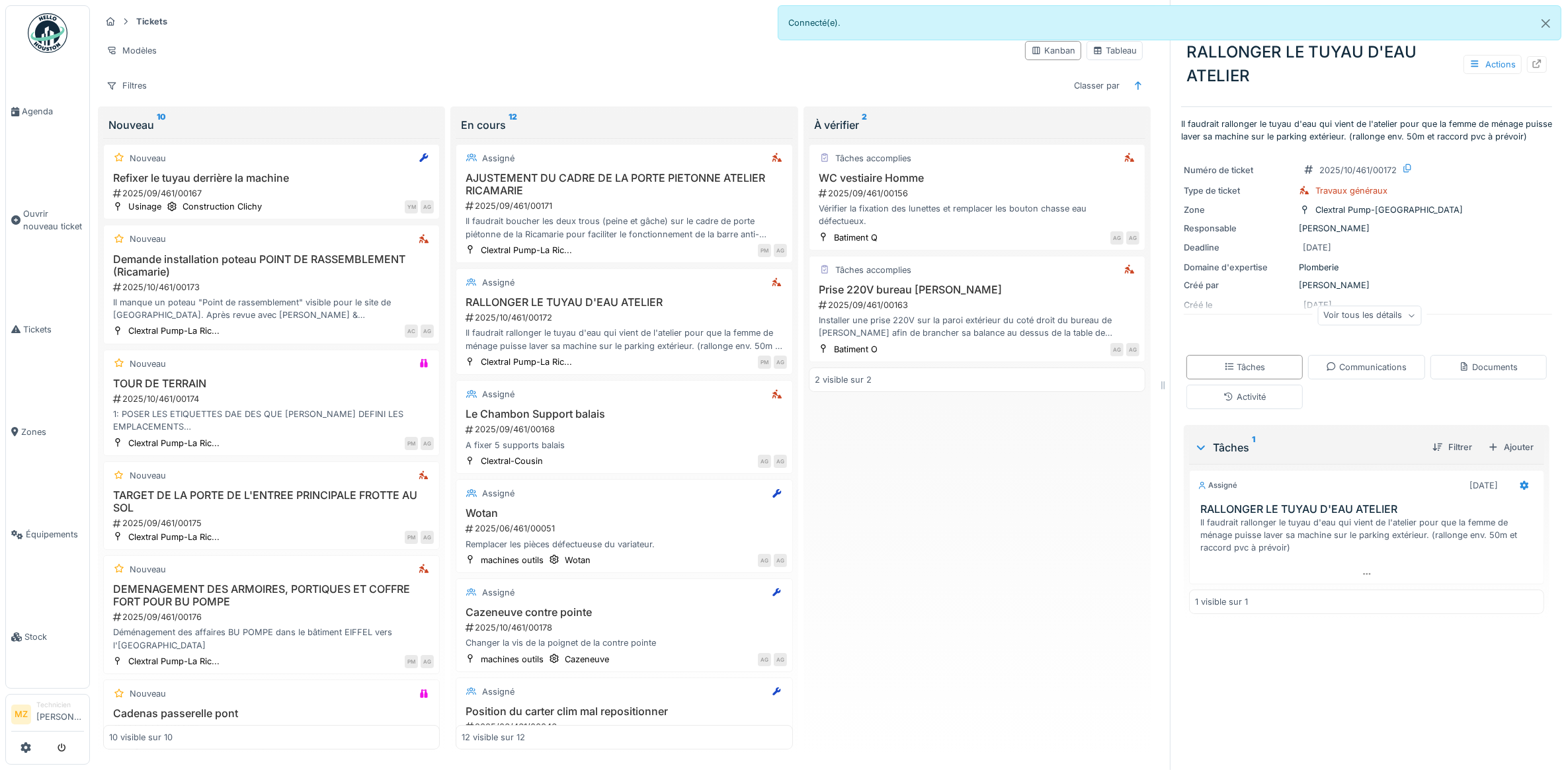
click at [1372, 316] on div "Voir tous les détails" at bounding box center [1369, 316] width 104 height 19
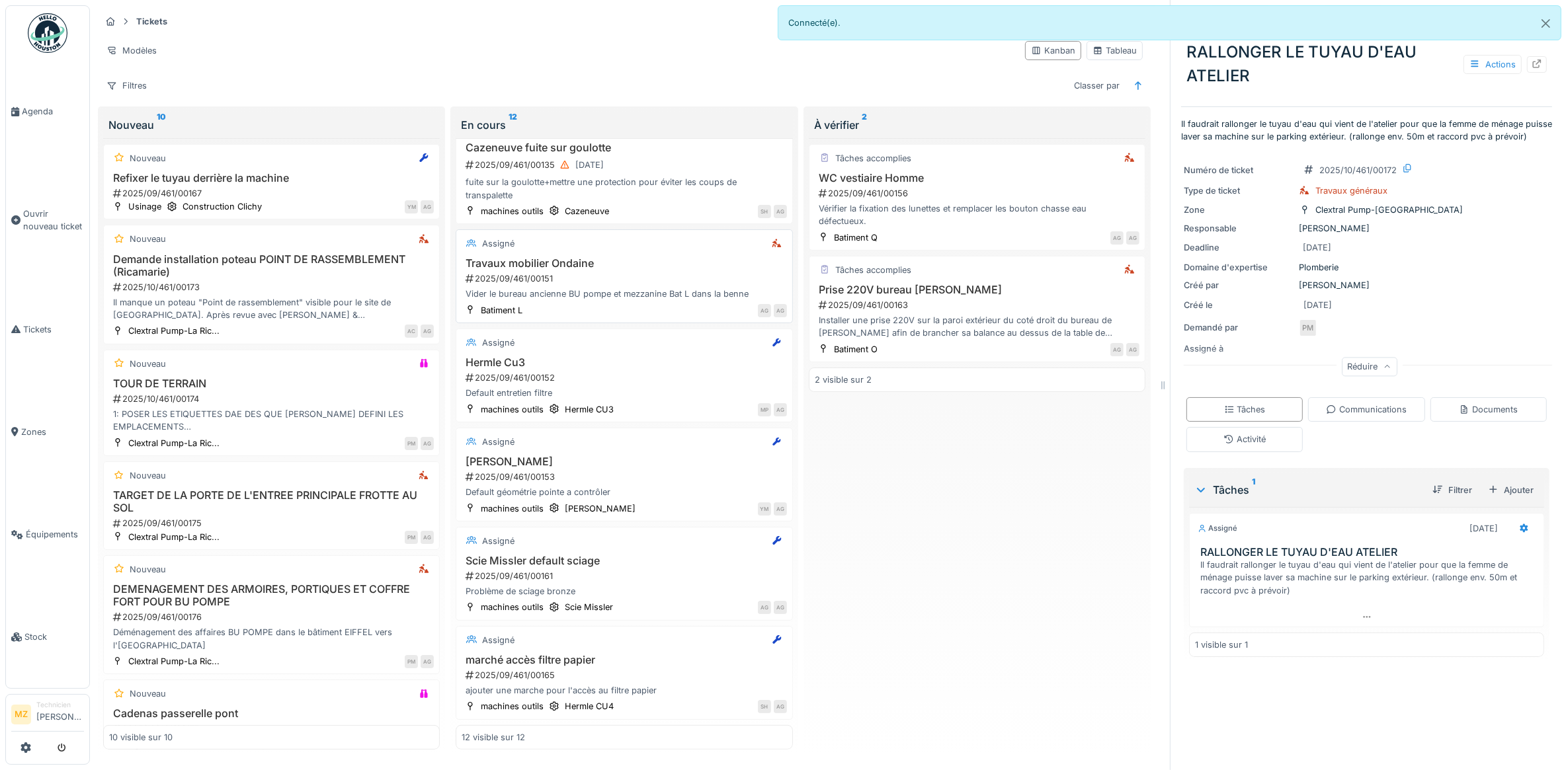
scroll to position [682, 0]
click at [36, 116] on span "Agenda" at bounding box center [53, 111] width 62 height 13
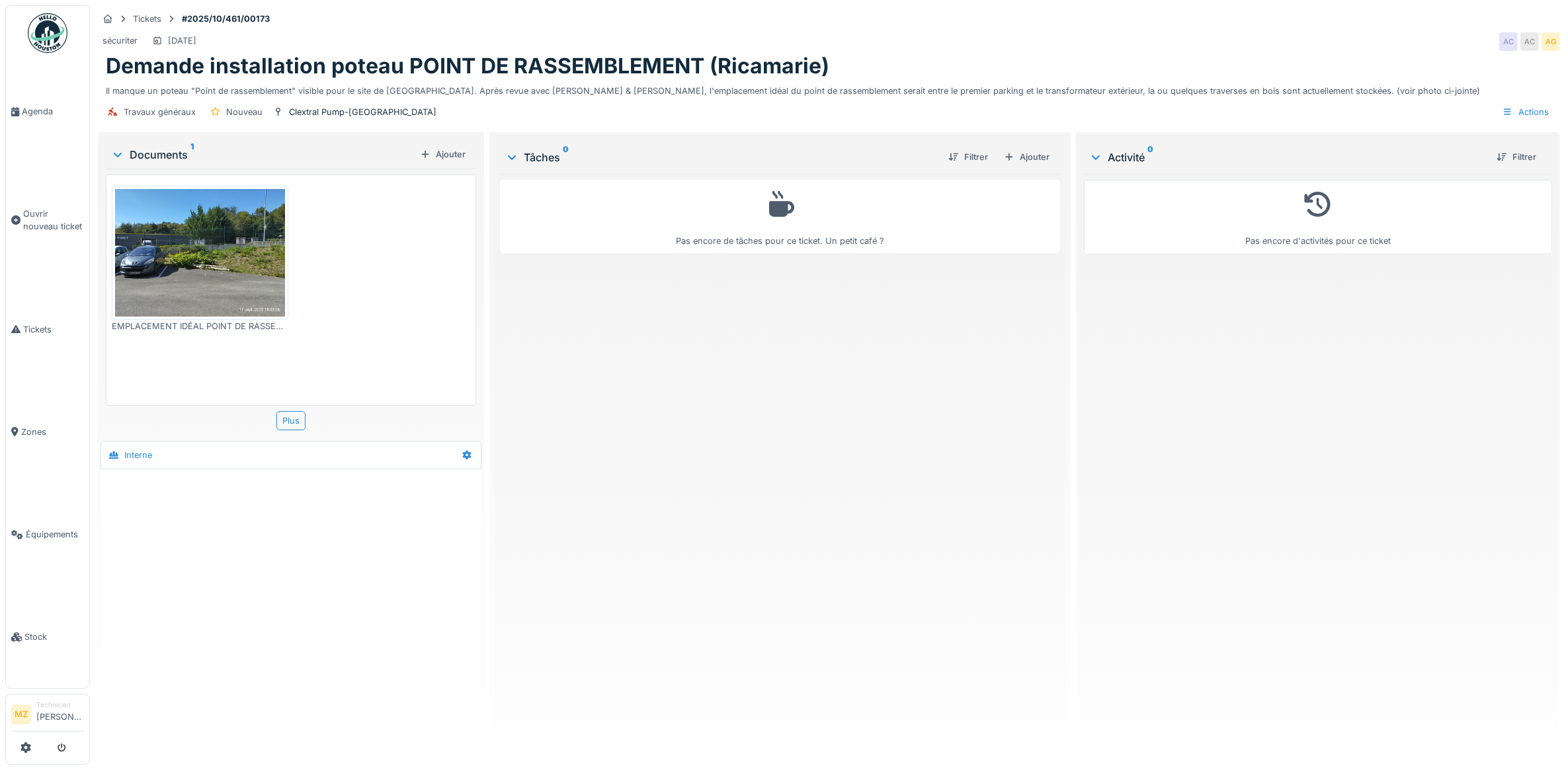
click at [213, 253] on img at bounding box center [200, 252] width 170 height 127
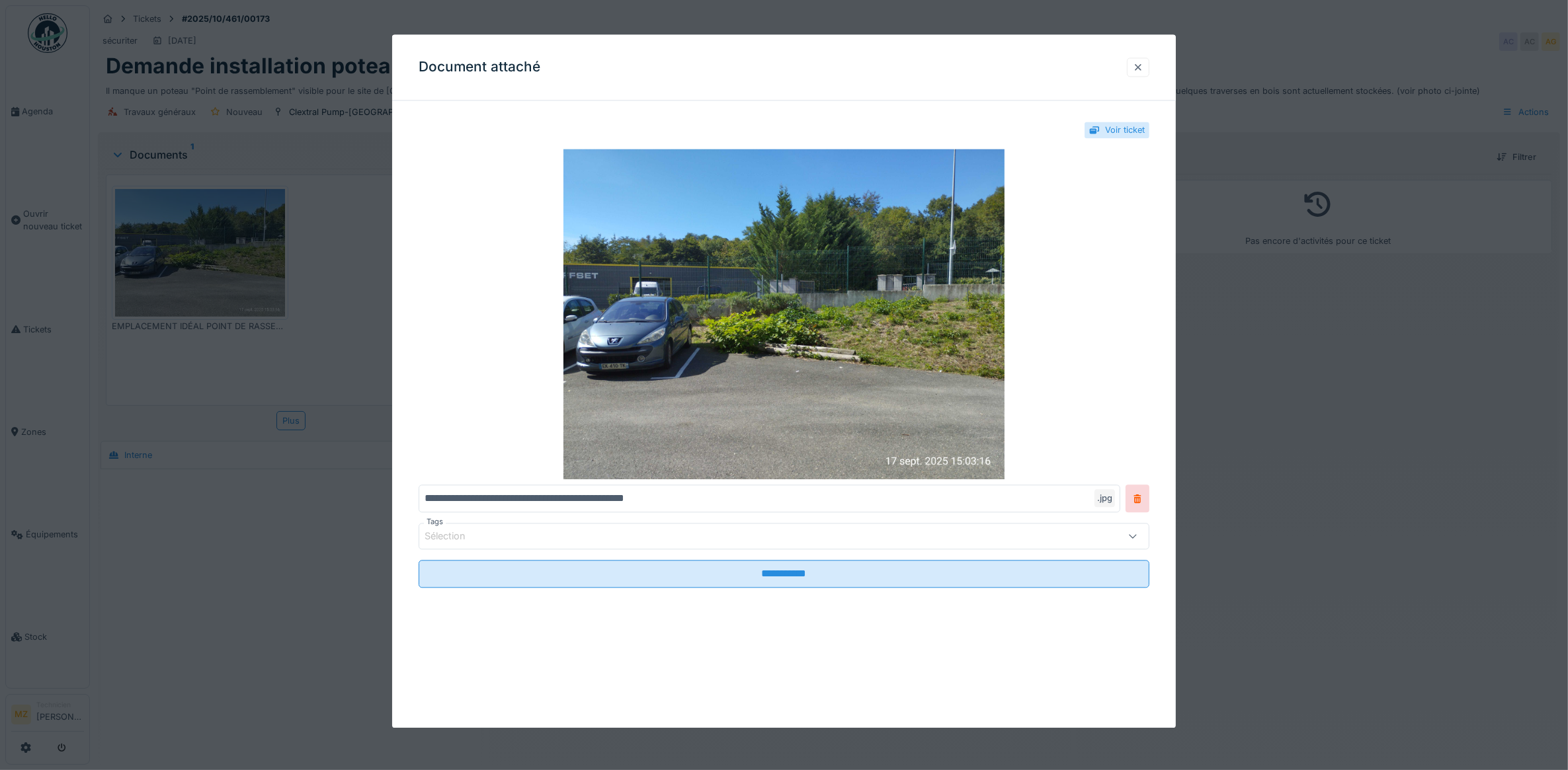
click at [1149, 67] on div at bounding box center [1138, 67] width 22 height 19
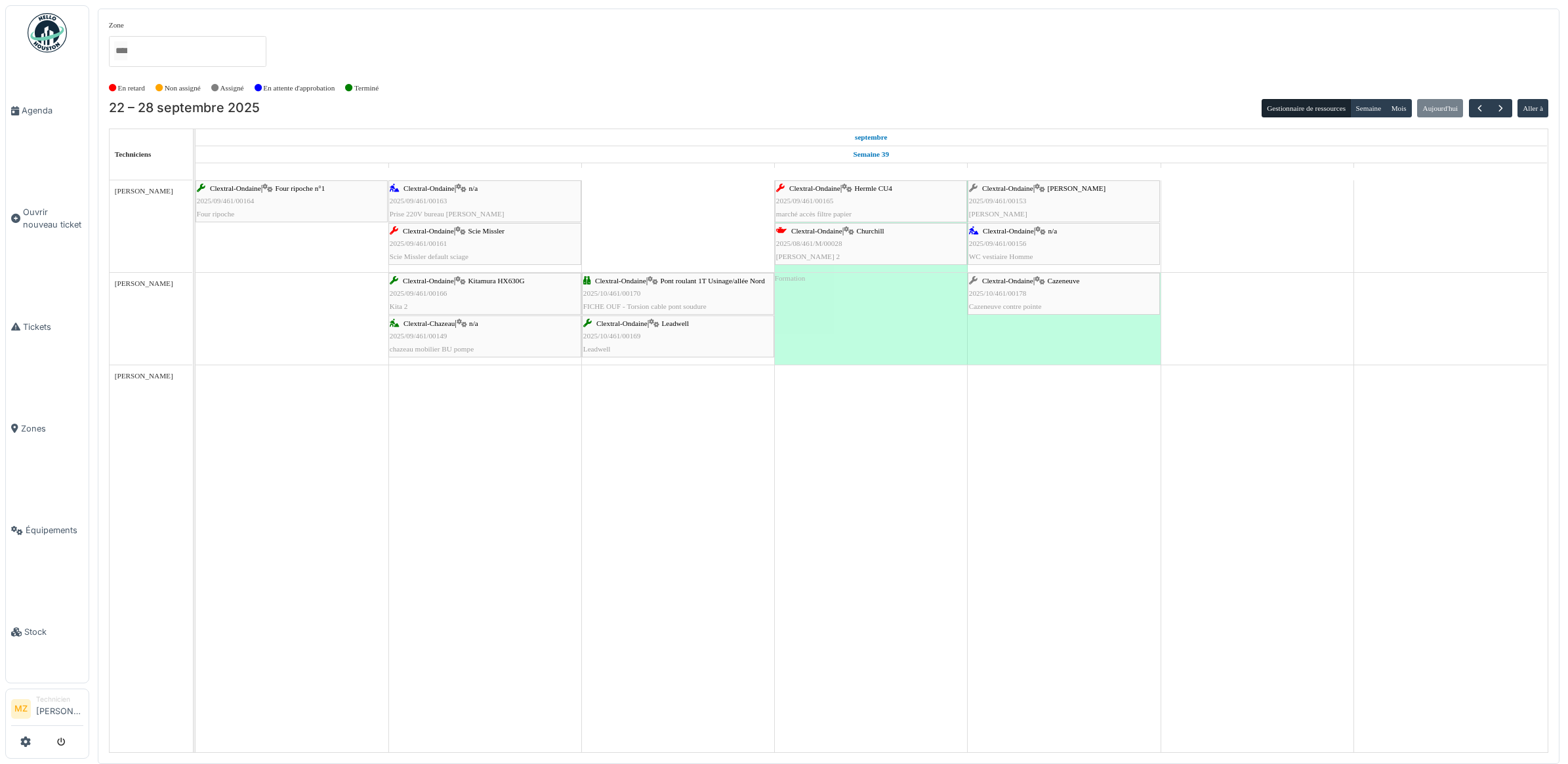
click at [732, 290] on div "Clextral-Ondaine | Pont roulant 1T Usinage/allée Nord 2025/10/461/00170 FICHE O…" at bounding box center [678, 294] width 189 height 38
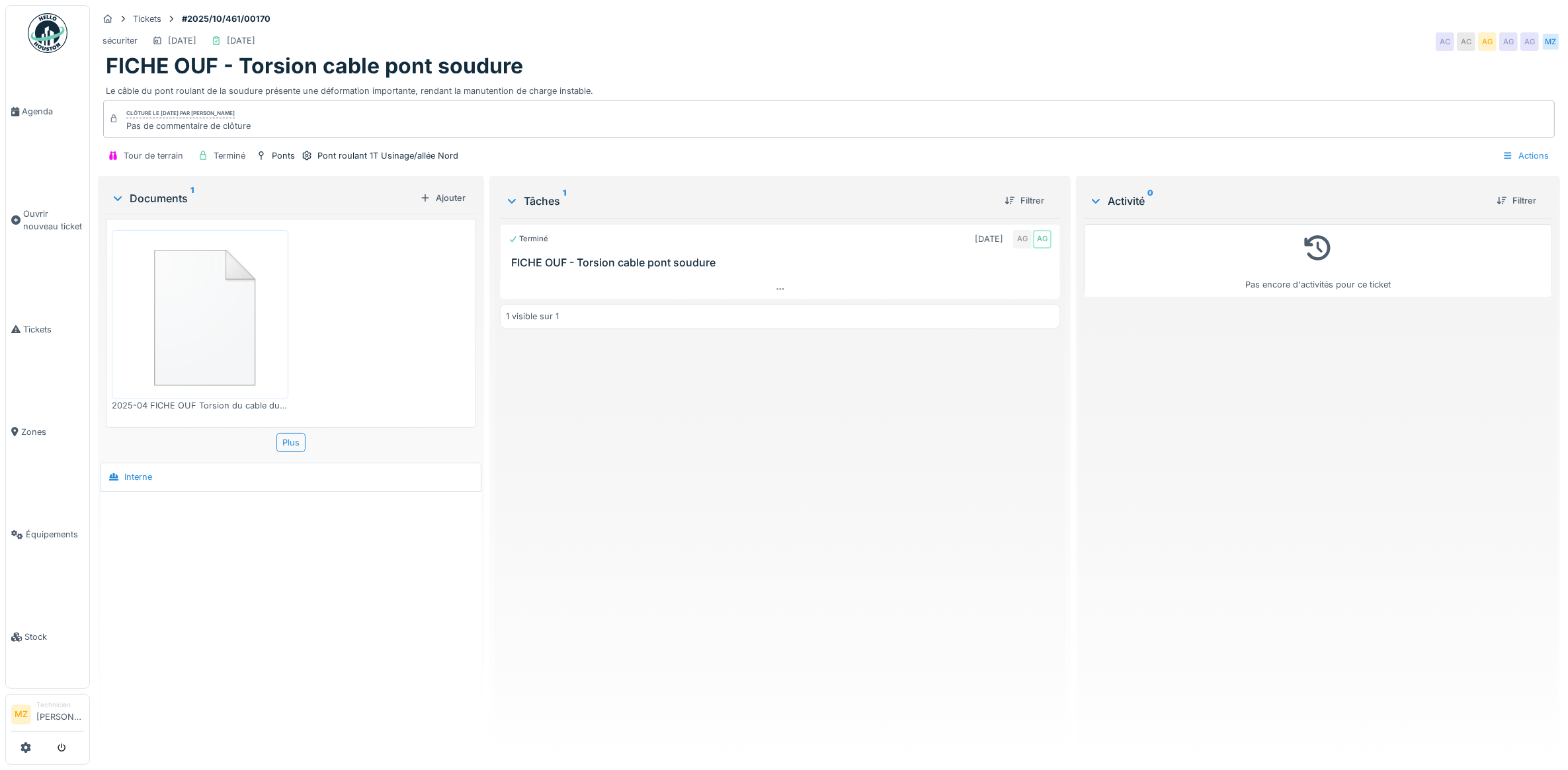
click at [252, 283] on img at bounding box center [200, 314] width 170 height 162
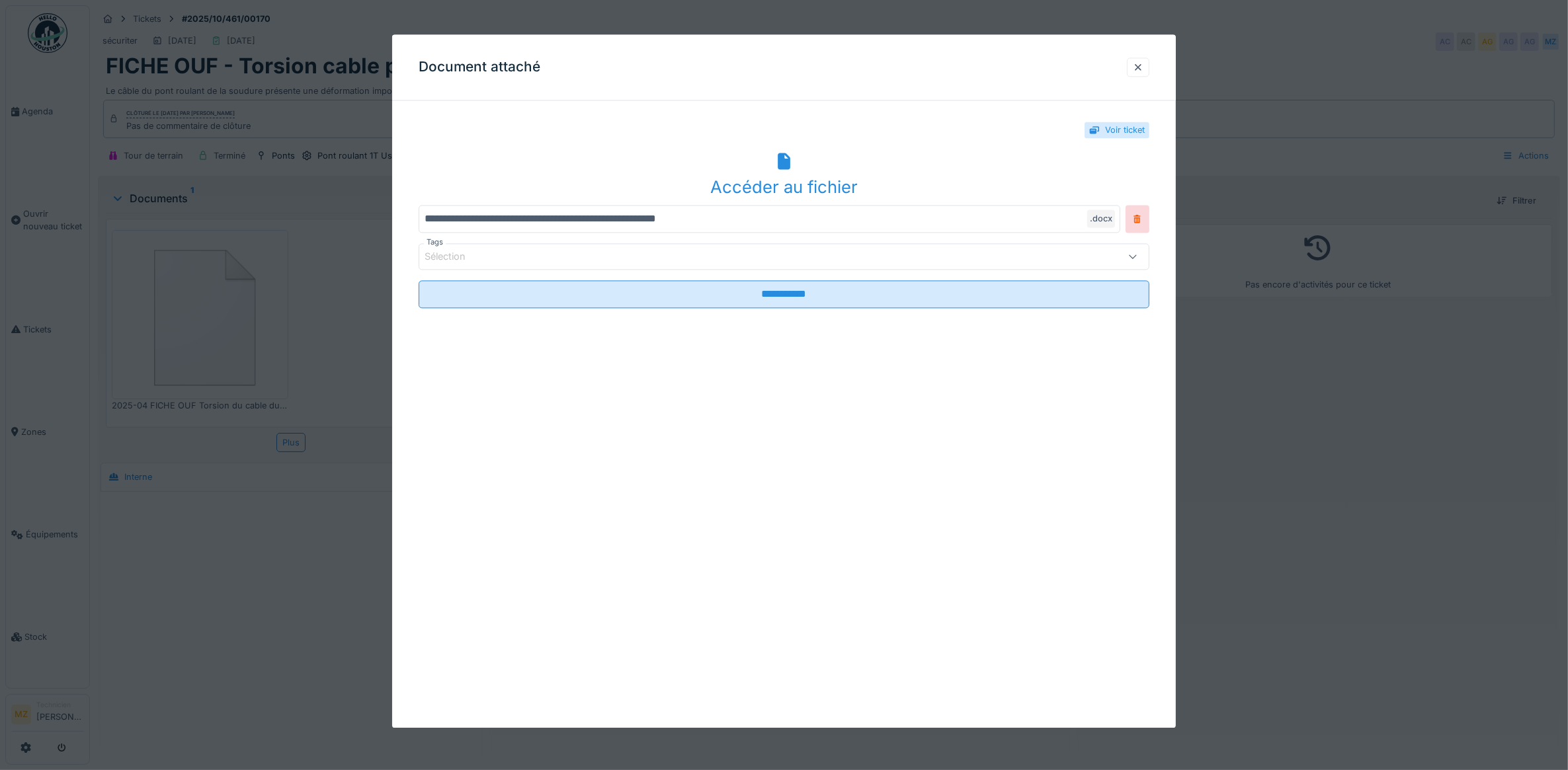
click at [777, 175] on div "Accéder au fichier" at bounding box center [784, 187] width 732 height 25
click at [1143, 65] on div at bounding box center [1138, 67] width 11 height 13
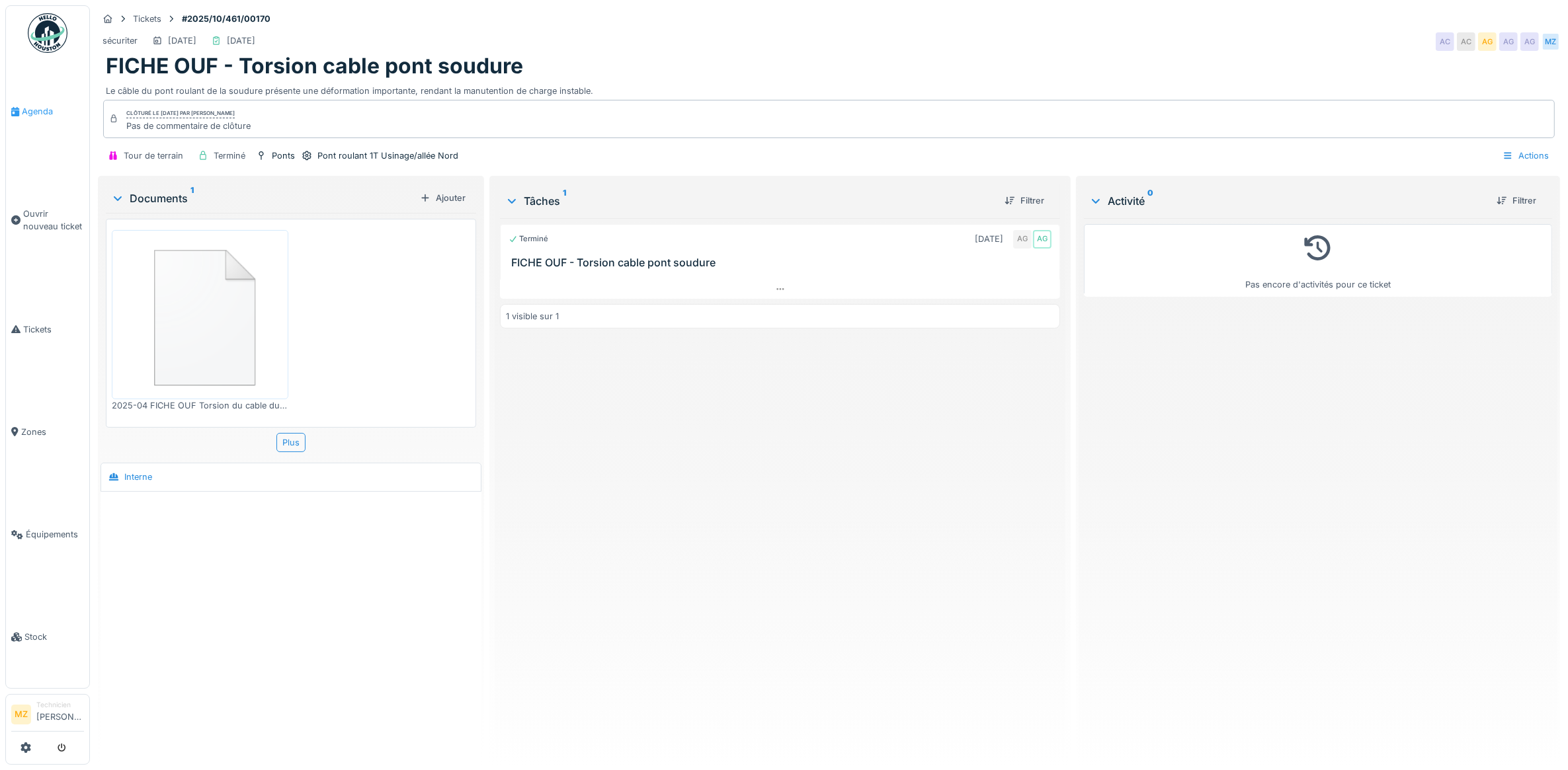
click at [30, 114] on span "Agenda" at bounding box center [53, 111] width 62 height 13
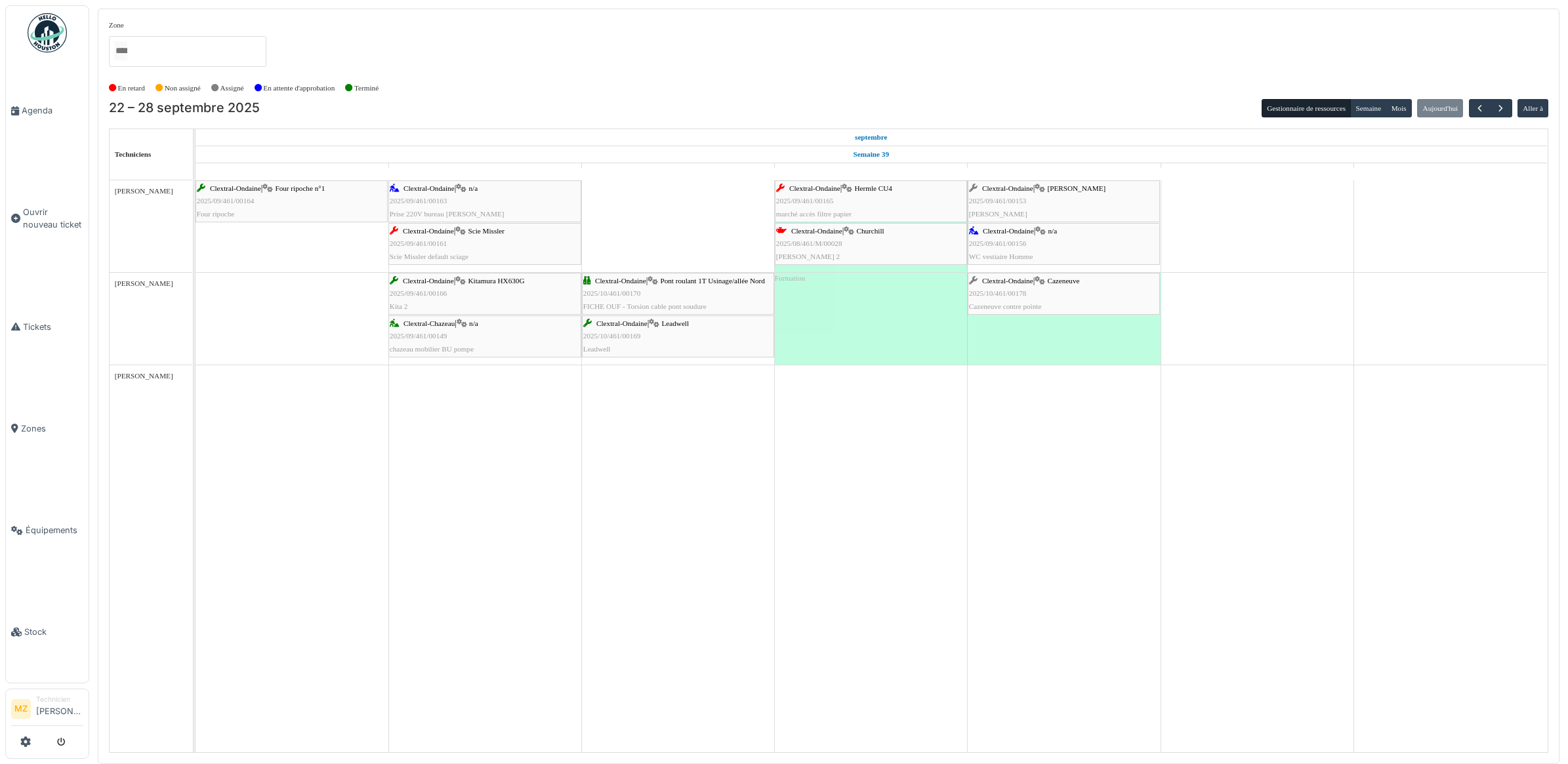
click at [1038, 290] on div "Clextral-Ondaine | Cazeneuve 2025/10/461/00178 Cazeneuve contre pointe" at bounding box center [1063, 294] width 189 height 38
click at [1470, 106] on button "button" at bounding box center [1480, 108] width 21 height 19
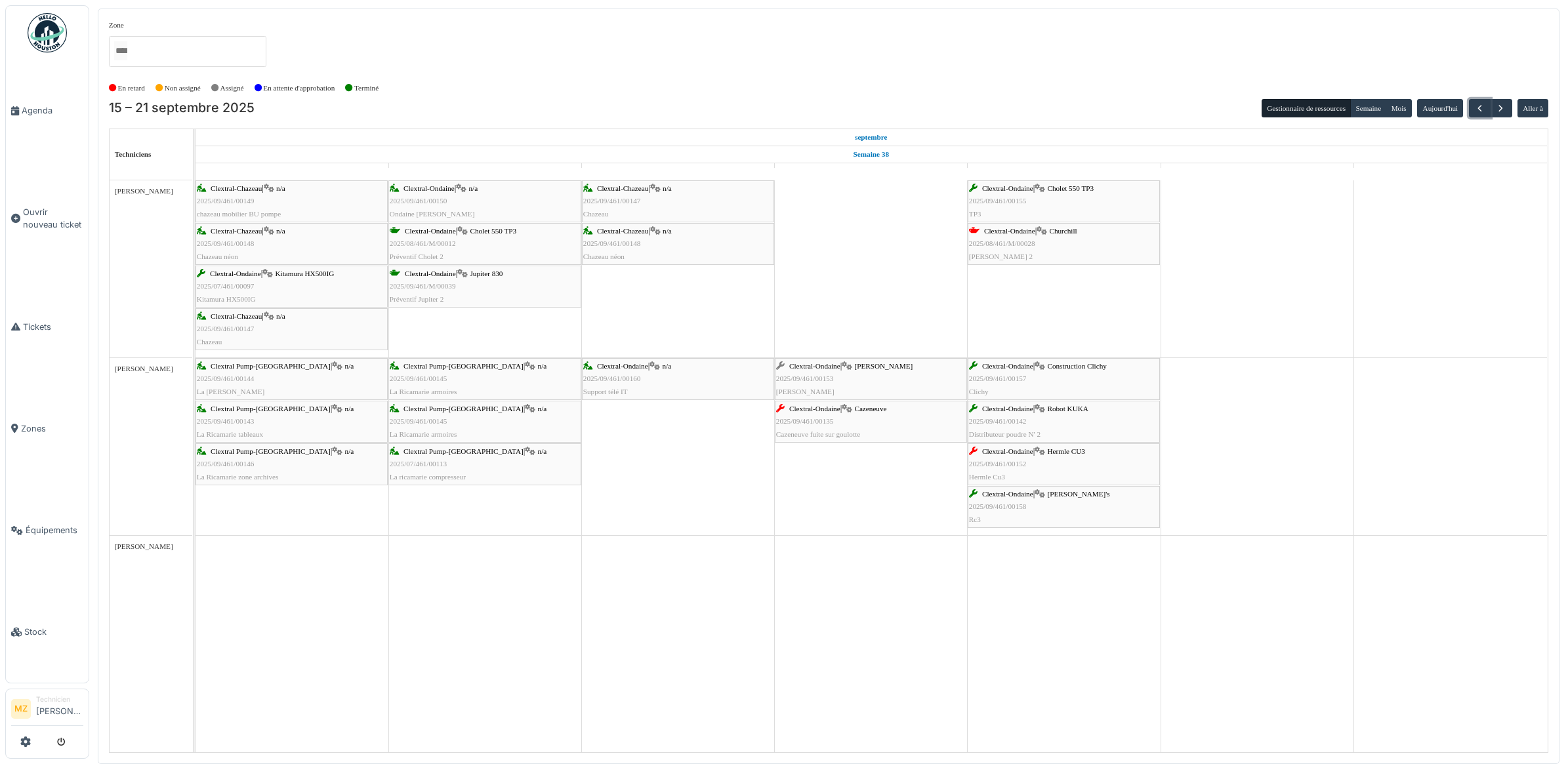
click at [1066, 466] on div "Clextral-Ondaine | Hermle CU3 2025/09/461/00152 Hermle Cu3" at bounding box center [1063, 464] width 189 height 38
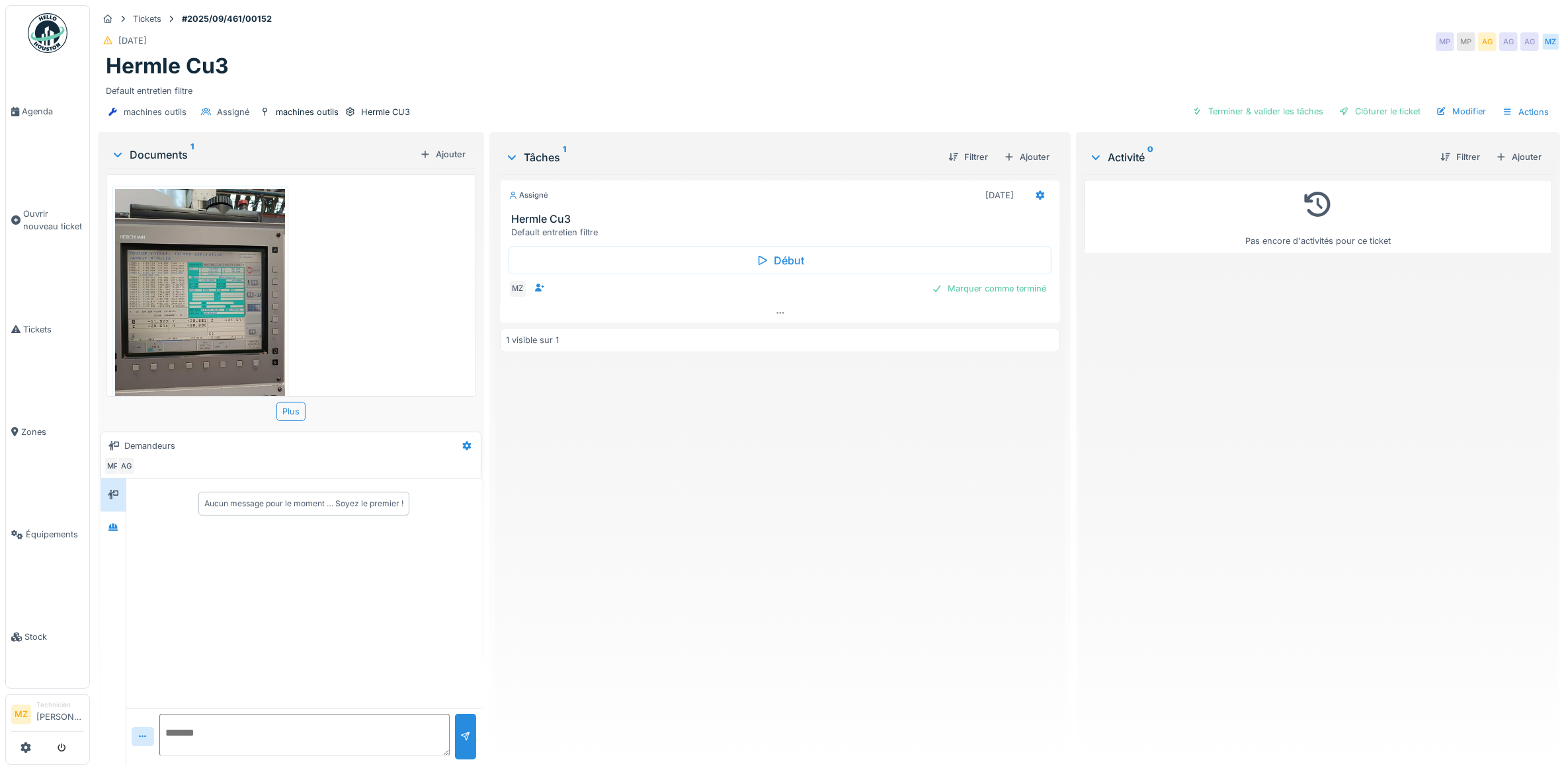
click at [239, 305] on img at bounding box center [200, 301] width 170 height 226
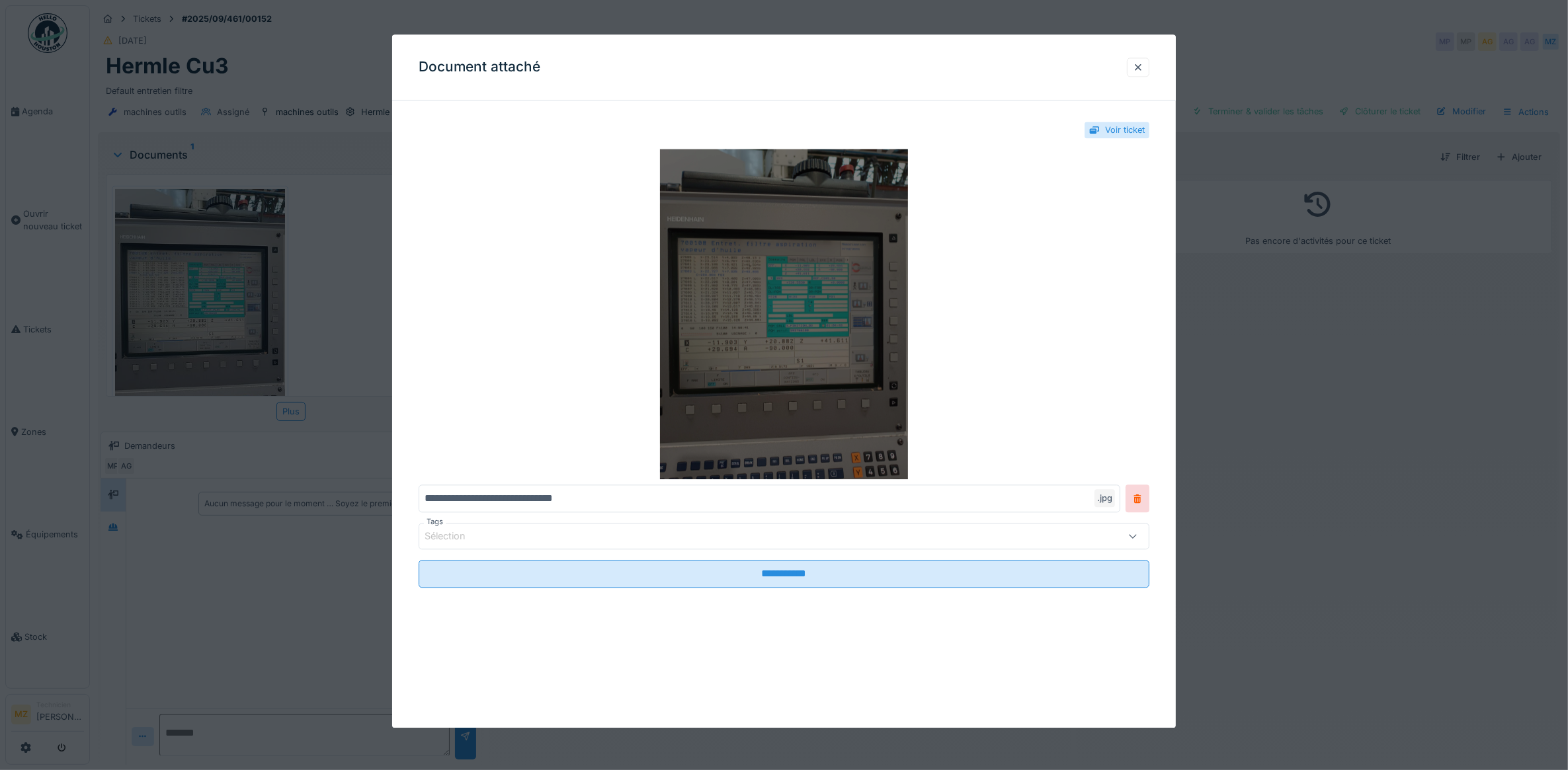
click at [779, 258] on img at bounding box center [784, 315] width 732 height 330
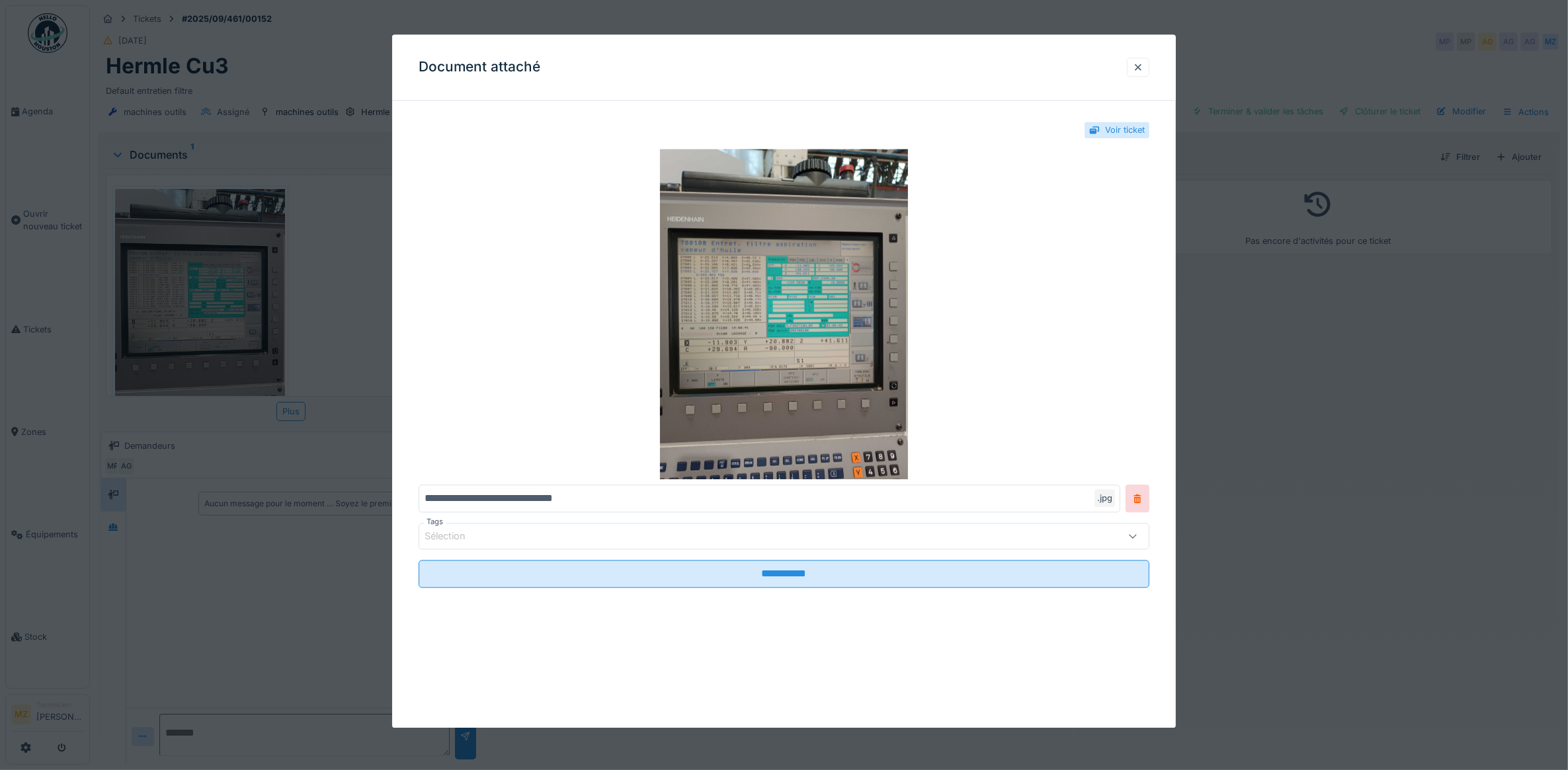
click at [369, 179] on div at bounding box center [784, 385] width 1568 height 770
